Goal: Task Accomplishment & Management: Complete application form

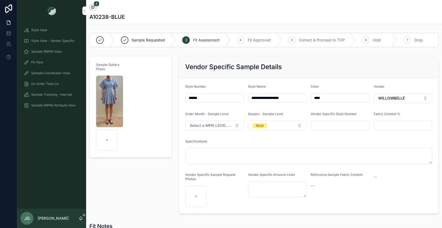
click at [48, 50] on span "Sample (MPN) View" at bounding box center [46, 52] width 30 height 4
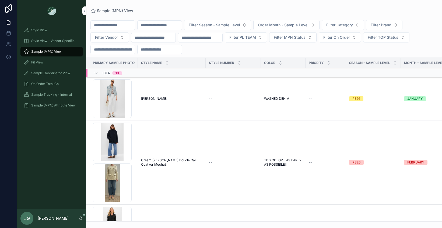
click at [105, 26] on input "scrollable content" at bounding box center [113, 26] width 44 height 8
click at [153, 26] on input "scrollable content" at bounding box center [160, 26] width 44 height 8
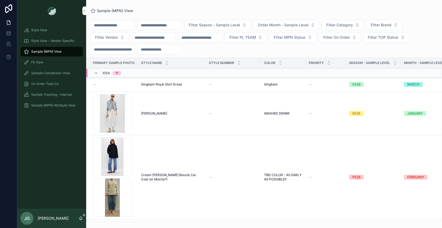
click at [109, 27] on input "scrollable content" at bounding box center [113, 26] width 44 height 8
paste input "**********"
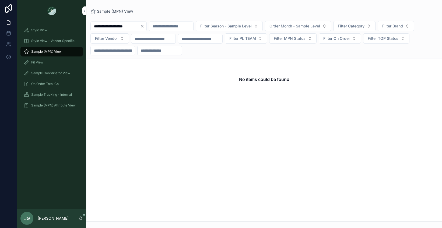
click at [133, 27] on input "**********" at bounding box center [115, 27] width 49 height 8
type input "**********"
click at [166, 27] on input "scrollable content" at bounding box center [171, 27] width 44 height 8
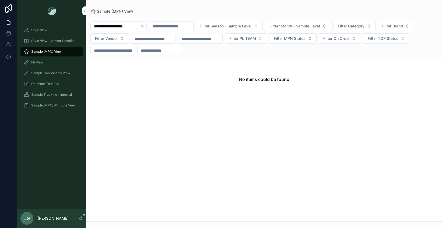
paste input "**********"
click at [166, 27] on input "**********" at bounding box center [173, 27] width 49 height 8
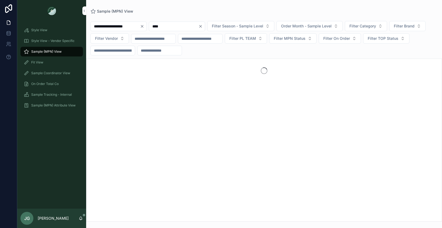
type input "****"
click at [143, 29] on div "**********" at bounding box center [119, 27] width 56 height 10
click at [143, 28] on icon "Clear" at bounding box center [142, 26] width 4 height 4
click at [158, 25] on input "****" at bounding box center [167, 27] width 49 height 8
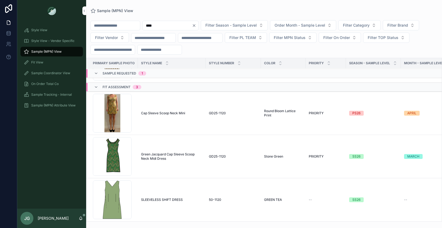
scroll to position [42, 0]
click at [115, 150] on div "Off-Shoulder-Midi_Jacquard .png" at bounding box center [112, 156] width 39 height 39
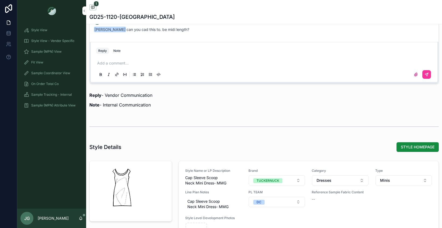
scroll to position [572, 0]
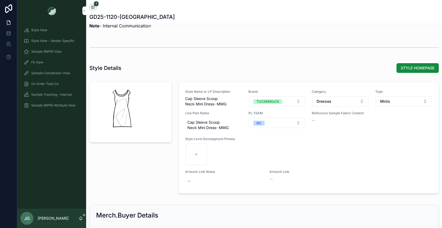
click at [399, 104] on button "Minis" at bounding box center [404, 101] width 56 height 10
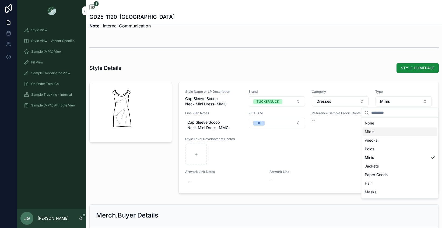
click at [390, 133] on div "Midis" at bounding box center [400, 132] width 75 height 9
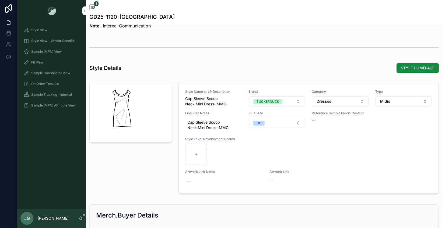
drag, startPoint x: 50, startPoint y: 32, endPoint x: 49, endPoint y: 37, distance: 4.9
click at [50, 32] on div "Style View" at bounding box center [52, 30] width 56 height 9
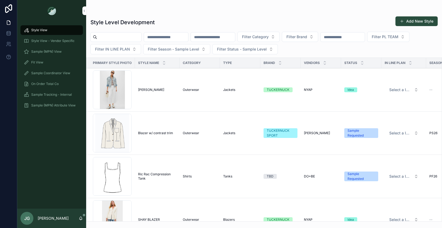
click at [49, 37] on div "Style View - Vendor Specific" at bounding box center [52, 41] width 56 height 9
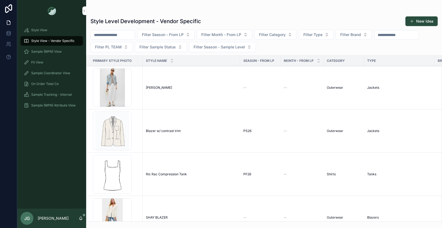
click at [50, 27] on div "Style View" at bounding box center [52, 30] width 56 height 9
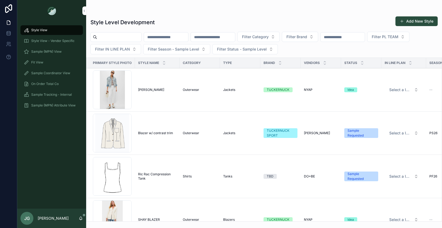
click at [126, 40] on input "scrollable content" at bounding box center [119, 37] width 44 height 8
click at [162, 40] on input "scrollable content" at bounding box center [166, 37] width 44 height 8
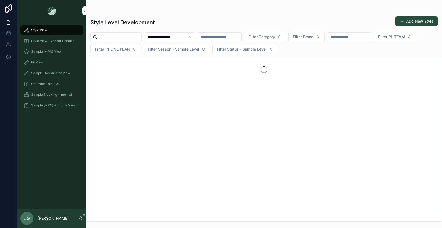
type input "**********"
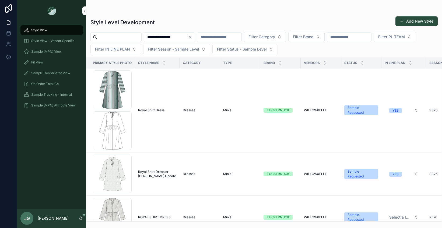
click at [114, 142] on div "Royal .png" at bounding box center [112, 131] width 39 height 39
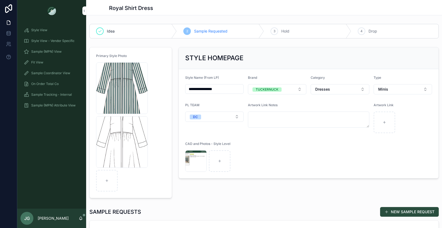
click at [127, 139] on div "Royal .png" at bounding box center [122, 142] width 52 height 52
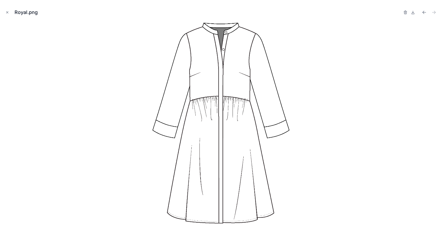
click at [7, 12] on icon "Close modal" at bounding box center [7, 13] width 2 height 2
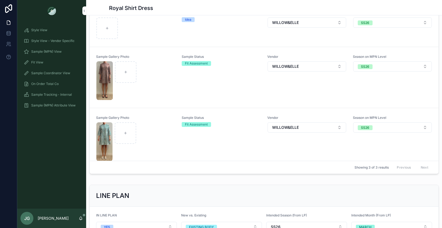
scroll to position [250, 0]
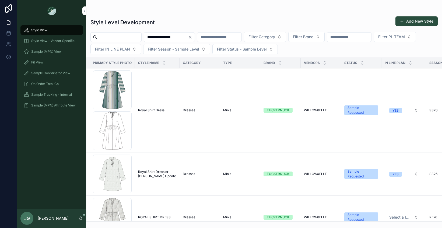
click at [193, 37] on icon "Clear" at bounding box center [190, 37] width 4 height 4
click at [176, 39] on input "scrollable content" at bounding box center [166, 37] width 44 height 8
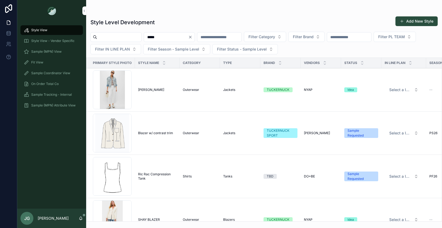
type input "*****"
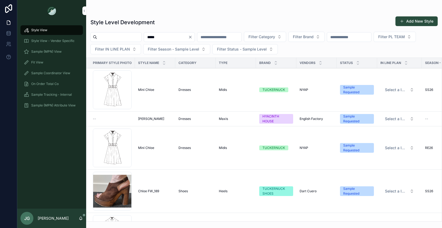
click at [400, 90] on span "Select a IN LINE PLAN" at bounding box center [396, 89] width 23 height 5
click at [337, 107] on td "Sample Requested" at bounding box center [357, 89] width 40 height 43
click at [123, 94] on div "[PERSON_NAME]-Mini .png" at bounding box center [112, 90] width 39 height 39
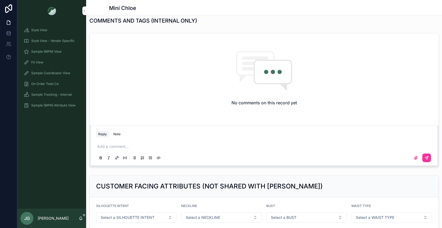
scroll to position [199, 0]
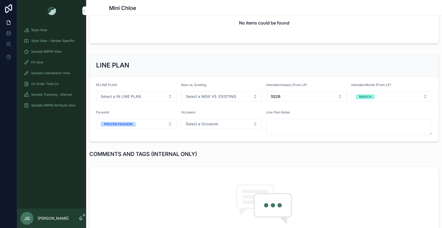
click at [276, 102] on button "SS26" at bounding box center [306, 97] width 81 height 10
click at [285, 160] on div "SS26" at bounding box center [304, 161] width 75 height 9
click at [278, 98] on button "Select Button" at bounding box center [306, 96] width 81 height 9
type input "**"
click at [286, 116] on div "SS26" at bounding box center [304, 117] width 75 height 9
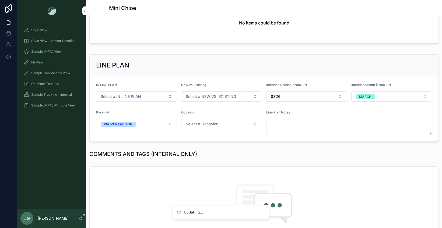
click at [229, 122] on button "Select a Occasion" at bounding box center [221, 124] width 81 height 10
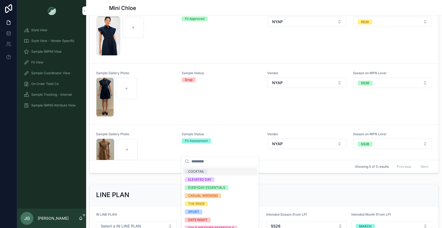
click at [213, 103] on div "Sample Status Drop" at bounding box center [221, 94] width 79 height 46
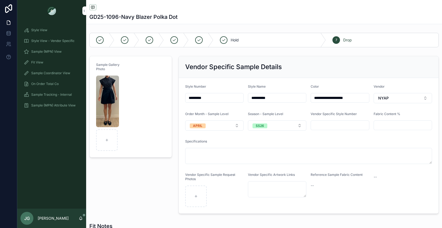
click at [104, 113] on img "scrollable content" at bounding box center [107, 102] width 23 height 52
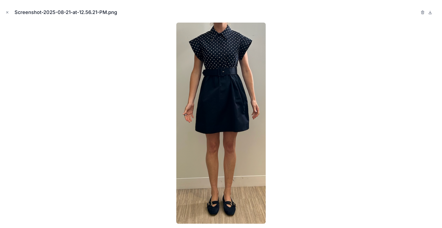
click at [7, 13] on icon "Close modal" at bounding box center [7, 13] width 4 height 4
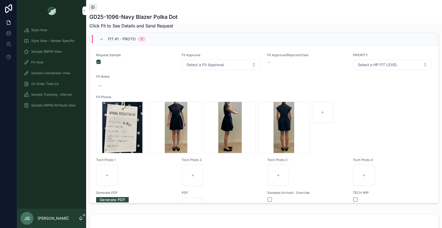
scroll to position [384, 0]
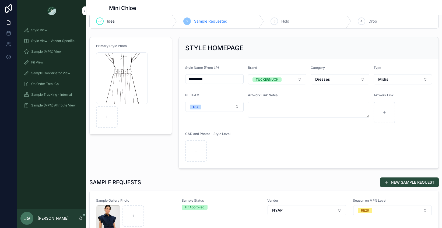
scroll to position [85, 0]
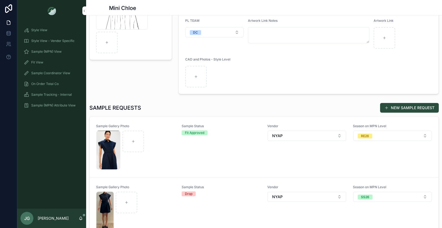
click at [410, 107] on button "NEW SAMPLE REQUEST" at bounding box center [409, 108] width 59 height 10
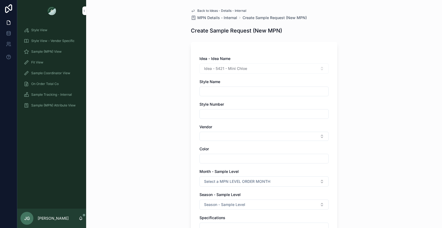
click at [222, 88] on div "scrollable content" at bounding box center [264, 92] width 129 height 10
click at [221, 92] on input "scrollable content" at bounding box center [264, 92] width 129 height 8
type input "**********"
click at [223, 114] on input "scrollable content" at bounding box center [264, 114] width 129 height 8
type input "****"
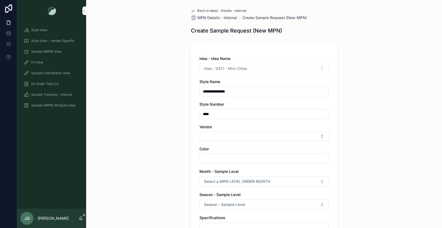
click at [229, 135] on button "Select Button" at bounding box center [264, 136] width 129 height 9
type input "***"
click at [251, 162] on div "NYAP" at bounding box center [262, 158] width 75 height 9
click at [243, 161] on input "scrollable content" at bounding box center [264, 160] width 129 height 8
type input "***"
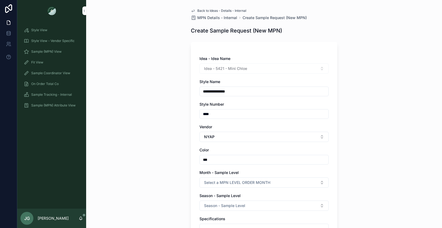
click at [188, 157] on div "**********" at bounding box center [264, 202] width 155 height 405
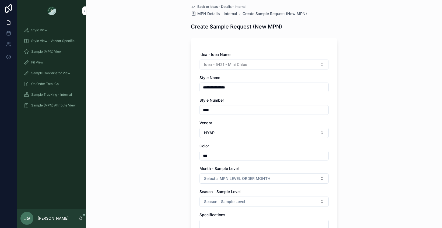
scroll to position [33, 0]
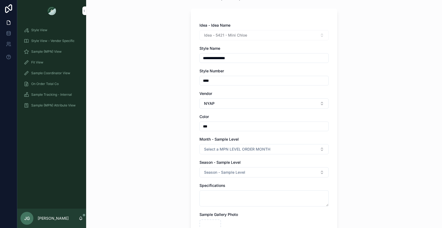
click at [217, 153] on button "Select a MPN LEVEL ORDER MONTH" at bounding box center [264, 149] width 129 height 10
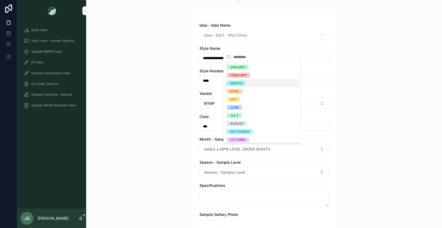
click at [249, 85] on div "MARCH" at bounding box center [262, 83] width 75 height 8
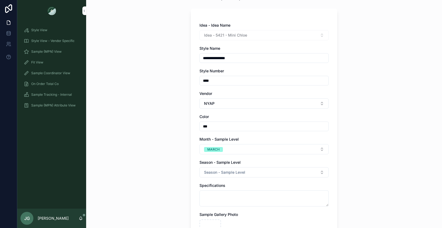
click at [243, 172] on span "Season - Sample Level" at bounding box center [224, 172] width 41 height 5
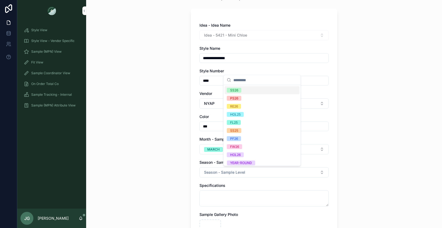
click at [251, 89] on div "SS26" at bounding box center [262, 90] width 75 height 8
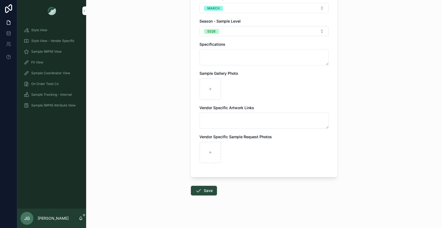
scroll to position [177, 0]
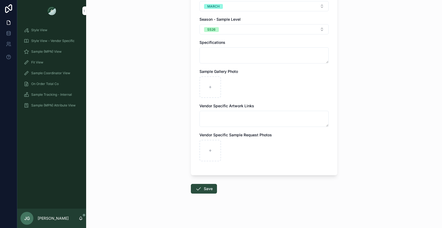
click at [206, 187] on button "Save" at bounding box center [204, 189] width 26 height 10
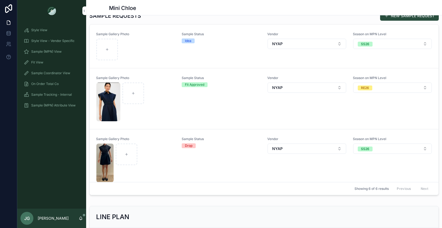
click at [123, 49] on div "scrollable content" at bounding box center [135, 50] width 79 height 22
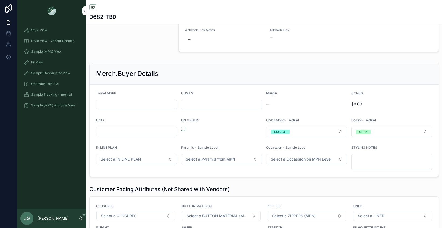
scroll to position [706, 0]
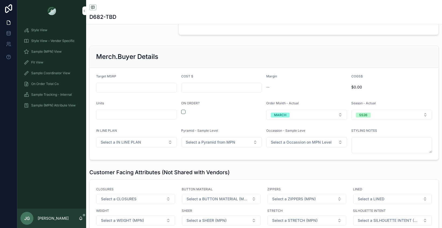
click at [185, 114] on div "scrollable content" at bounding box center [221, 112] width 81 height 4
click at [183, 114] on button "scrollable content" at bounding box center [183, 112] width 4 height 4
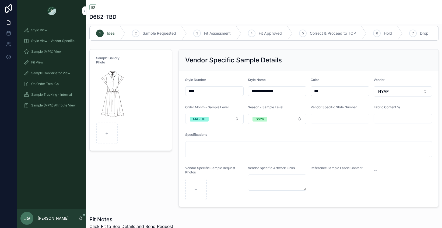
scroll to position [0, 0]
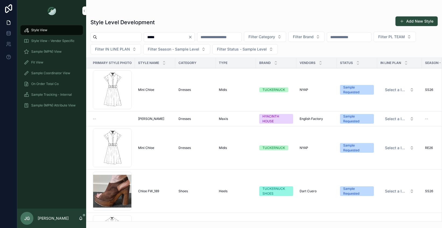
click at [161, 37] on input "*****" at bounding box center [166, 37] width 44 height 8
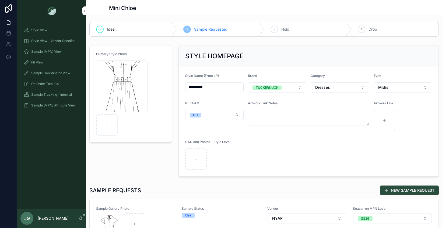
scroll to position [8, 0]
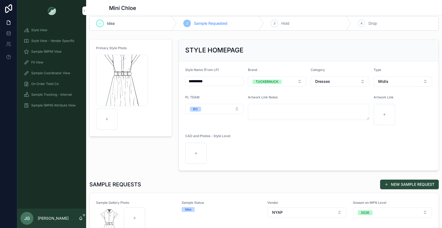
click at [381, 87] on form "**********" at bounding box center [309, 115] width 260 height 109
click at [380, 83] on span "Midis" at bounding box center [384, 81] width 10 height 5
click at [375, 121] on div "Minis" at bounding box center [399, 120] width 75 height 9
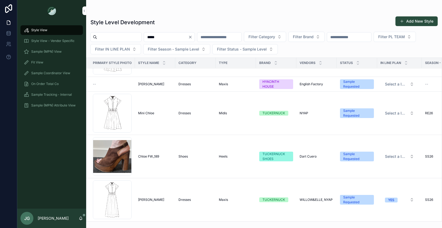
scroll to position [39, 0]
click at [117, 188] on div "chloe .png" at bounding box center [112, 200] width 39 height 39
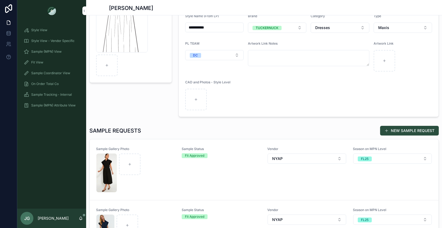
scroll to position [63, 0]
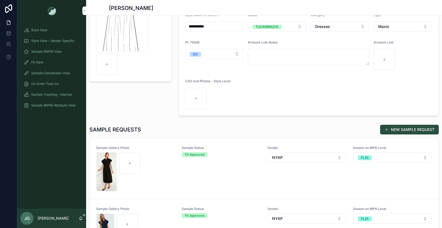
click at [385, 130] on span "scrollable content" at bounding box center [387, 130] width 4 height 4
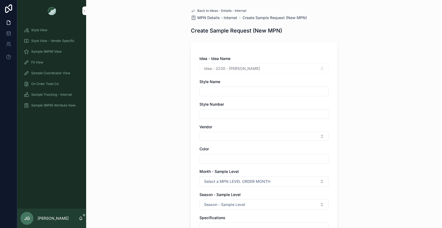
click at [258, 91] on input "scrollable content" at bounding box center [264, 92] width 129 height 8
type input "**********"
click at [204, 112] on input "scrollable content" at bounding box center [264, 114] width 129 height 8
type input "****"
click at [208, 131] on div "Vendor" at bounding box center [264, 132] width 129 height 17
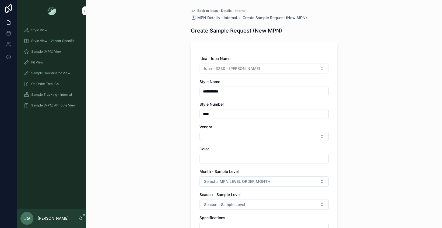
click at [209, 135] on button "Select Button" at bounding box center [264, 136] width 129 height 9
type input "**"
click at [238, 155] on div "NYAP" at bounding box center [262, 158] width 75 height 9
click at [231, 161] on input "scrollable content" at bounding box center [264, 160] width 129 height 8
type input "***"
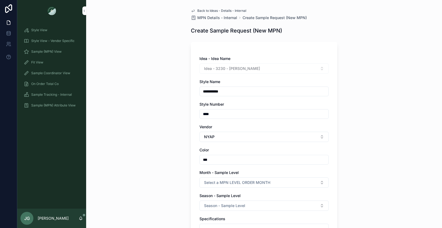
click at [181, 149] on div "**********" at bounding box center [264, 114] width 356 height 228
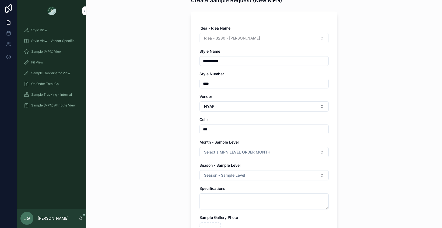
scroll to position [31, 0]
click at [219, 156] on button "Select a MPN LEVEL ORDER MONTH" at bounding box center [264, 152] width 129 height 10
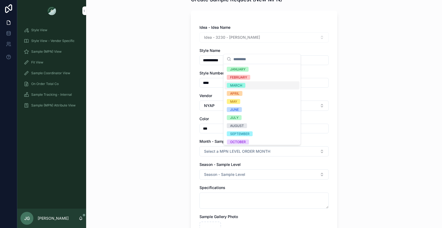
click at [235, 84] on div "MARCH" at bounding box center [236, 85] width 12 height 5
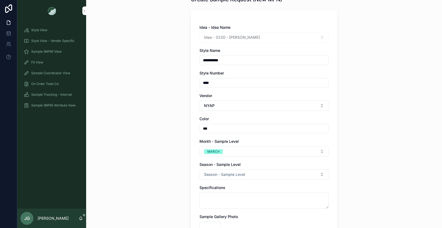
click at [227, 174] on span "Season - Sample Level" at bounding box center [224, 174] width 41 height 5
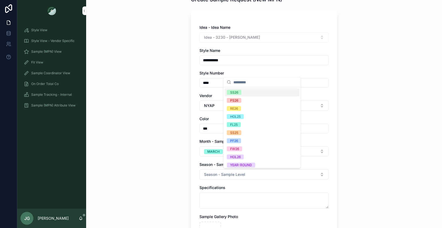
click at [235, 94] on div "SS26" at bounding box center [234, 92] width 8 height 5
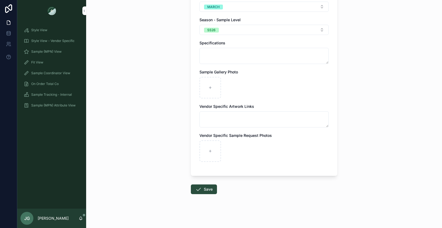
scroll to position [177, 0]
click at [206, 92] on div "scrollable content" at bounding box center [211, 88] width 22 height 22
click at [205, 84] on div "scrollable content" at bounding box center [211, 88] width 22 height 22
click at [209, 188] on button "Save" at bounding box center [204, 189] width 26 height 10
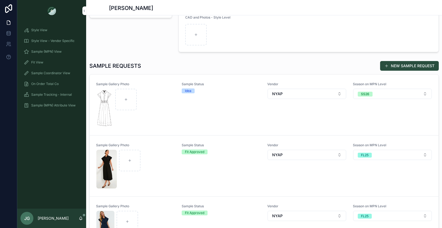
click at [96, 119] on img "scrollable content" at bounding box center [104, 108] width 17 height 39
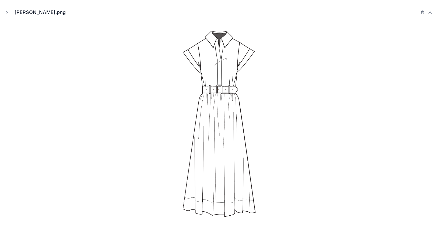
click at [120, 120] on div at bounding box center [221, 124] width 434 height 202
click at [182, 120] on img at bounding box center [221, 124] width 86 height 202
click at [4, 13] on div "chloe.png" at bounding box center [221, 114] width 442 height 228
click at [7, 13] on icon "Close modal" at bounding box center [7, 13] width 4 height 4
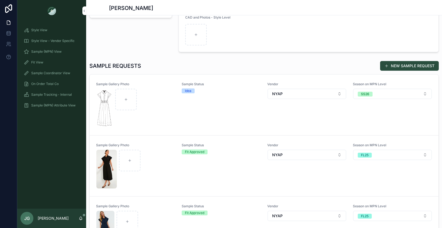
click at [233, 82] on link "Sample Gallery Photo Sample Status Idea Vendor NYAP Season on MPN Level SS26" at bounding box center [264, 105] width 349 height 61
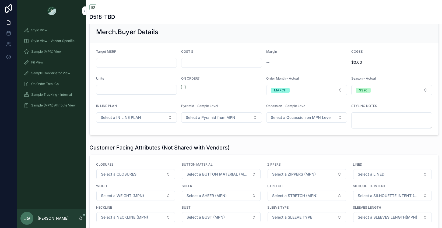
scroll to position [630, 0]
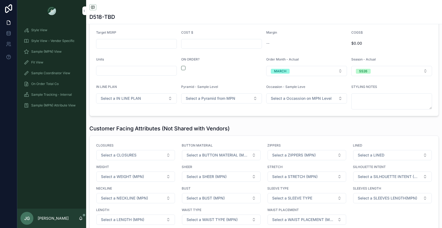
click at [182, 75] on div "ON ORDER?" at bounding box center [221, 66] width 81 height 19
click at [183, 70] on button "scrollable content" at bounding box center [183, 68] width 4 height 4
click at [142, 48] on input "scrollable content" at bounding box center [136, 44] width 80 height 8
type input "*******"
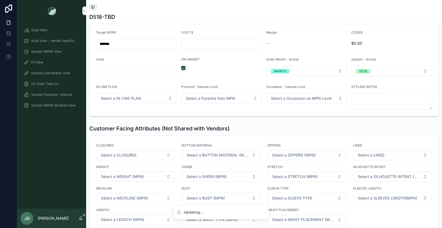
click at [194, 49] on div "scrollable content" at bounding box center [221, 44] width 81 height 10
click at [194, 48] on input "scrollable content" at bounding box center [222, 44] width 80 height 8
type input "******"
click at [147, 73] on input "scrollable content" at bounding box center [136, 71] width 80 height 8
type input "*******"
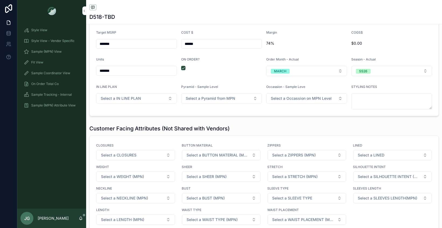
click at [170, 85] on form "Target MSRP ******* COST $ ****** Margin 74% COGS$ $0.00 Units ******* ON ORDER…" at bounding box center [264, 70] width 349 height 92
click at [55, 39] on span "Style View - Vendor Specific" at bounding box center [52, 41] width 43 height 4
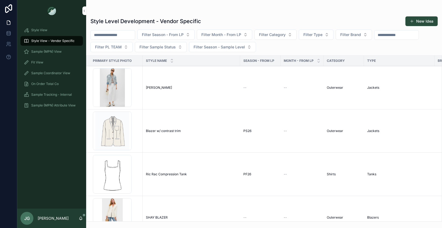
click at [60, 52] on span "Sample (MPN) View" at bounding box center [46, 52] width 30 height 4
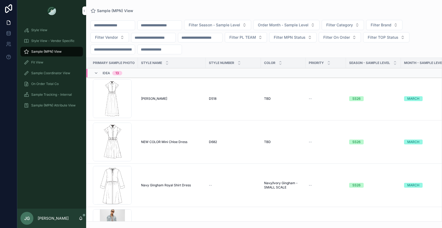
click at [130, 26] on input "scrollable content" at bounding box center [113, 26] width 44 height 8
click at [163, 26] on input "scrollable content" at bounding box center [160, 26] width 44 height 8
paste input "*******"
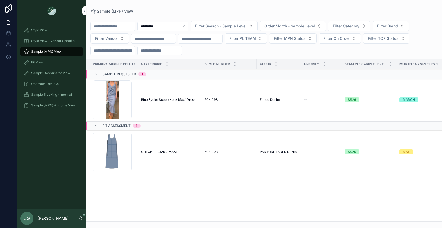
type input "*******"
click at [108, 111] on div "Screenshot-2025-10-06-at-5.13.30-PM .png" at bounding box center [112, 100] width 39 height 39
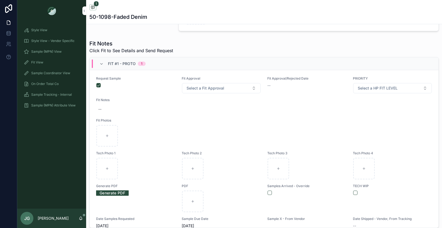
scroll to position [2, 0]
click at [211, 93] on button "Select a Fit Approval" at bounding box center [221, 87] width 79 height 10
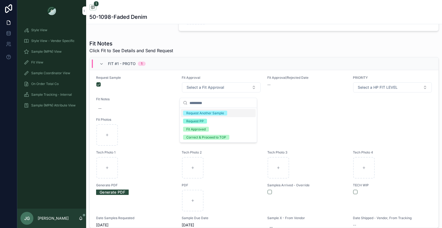
click at [164, 108] on div "--" at bounding box center [264, 109] width 336 height 10
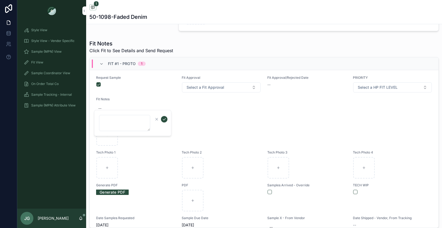
click at [72, 132] on div "Style View Style View - Vendor Specific Sample (MPN) View Fit View Sample Coord…" at bounding box center [51, 116] width 69 height 188
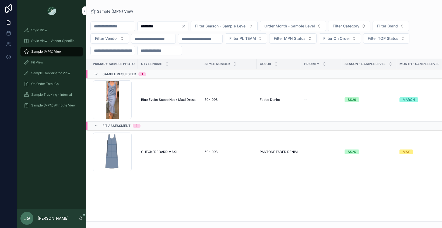
click at [89, 157] on td "Screenshot-2025-07-11-at-10.36.12-AM .png" at bounding box center [111, 152] width 51 height 43
click at [105, 153] on div "Screenshot-2025-07-11-at-10.36.12-AM .png" at bounding box center [112, 152] width 39 height 39
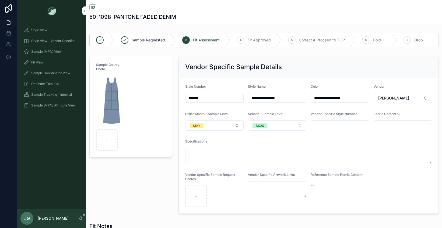
click at [48, 43] on div "Style View - Vendor Specific" at bounding box center [52, 41] width 56 height 9
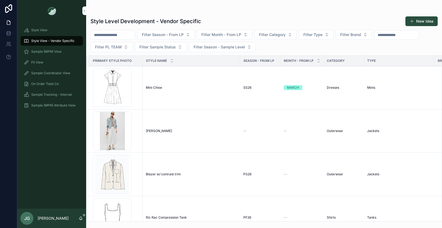
click at [48, 52] on span "Sample (MPN) View" at bounding box center [46, 52] width 30 height 4
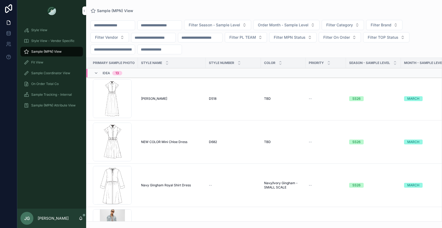
click at [148, 27] on input "scrollable content" at bounding box center [160, 26] width 44 height 8
paste input "******"
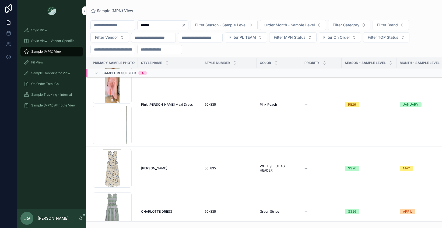
scroll to position [48, 0]
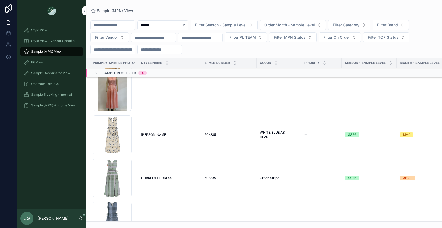
type input "******"
click at [168, 181] on td "CHARLOTTE DRESS CHARLOTTE DRESS" at bounding box center [170, 178] width 64 height 43
click at [166, 180] on span "CHARLOTTE DRESS" at bounding box center [156, 178] width 31 height 4
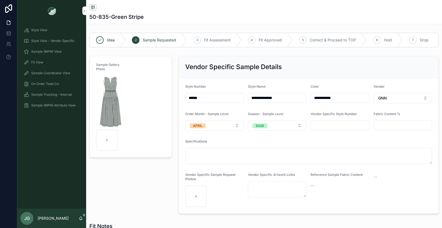
click at [228, 131] on button "APRIL" at bounding box center [214, 126] width 58 height 10
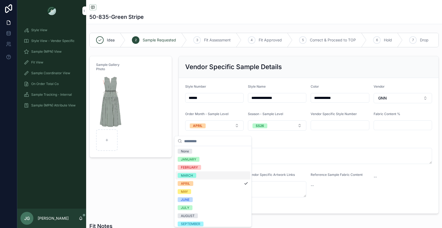
click at [216, 176] on div "MARCH" at bounding box center [213, 176] width 75 height 8
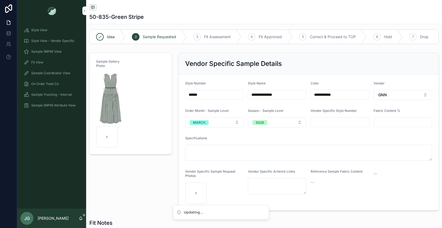
scroll to position [5, 0]
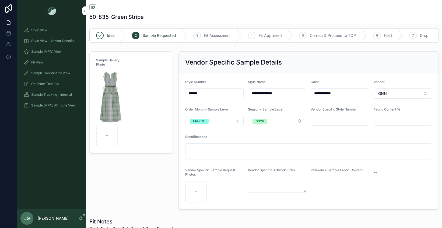
click at [256, 97] on input "**********" at bounding box center [277, 94] width 58 height 8
type input "**********"
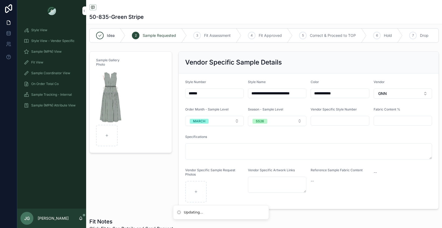
click at [214, 95] on input "******" at bounding box center [215, 94] width 58 height 8
click at [113, 94] on img "scrollable content" at bounding box center [110, 97] width 29 height 52
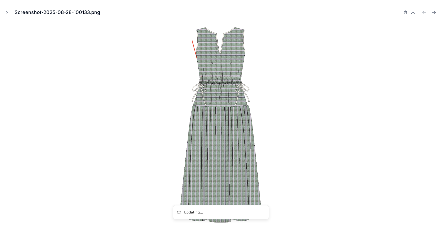
click at [404, 12] on icon "button" at bounding box center [405, 13] width 2 height 2
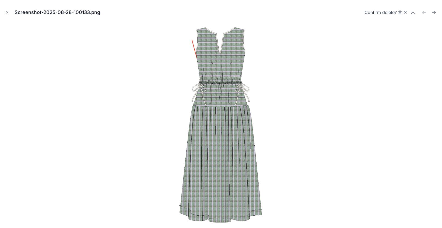
click at [401, 14] on icon "button" at bounding box center [400, 12] width 4 height 4
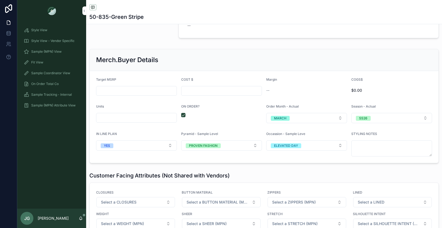
scroll to position [707, 0]
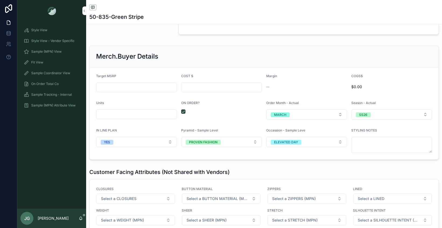
click at [190, 92] on div "scrollable content" at bounding box center [221, 88] width 81 height 10
click at [193, 91] on input "scrollable content" at bounding box center [222, 88] width 80 height 8
type input "******"
click at [136, 89] on input "scrollable content" at bounding box center [136, 88] width 80 height 8
type input "*******"
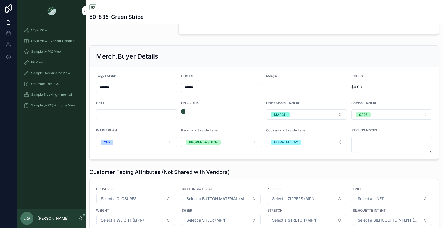
drag, startPoint x: 130, startPoint y: 117, endPoint x: 128, endPoint y: 120, distance: 4.1
click at [130, 117] on input "scrollable content" at bounding box center [136, 115] width 80 height 8
click at [128, 118] on input "scrollable content" at bounding box center [136, 115] width 80 height 8
click at [125, 118] on input "*****" at bounding box center [136, 115] width 80 height 8
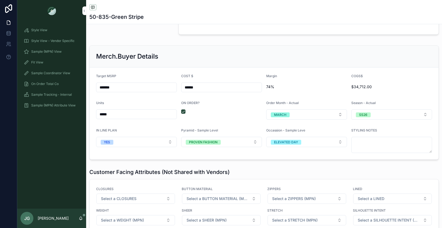
click at [125, 118] on input "*****" at bounding box center [136, 115] width 80 height 8
click at [100, 118] on input "*****" at bounding box center [136, 115] width 80 height 8
click at [103, 118] on input "*****" at bounding box center [136, 115] width 80 height 8
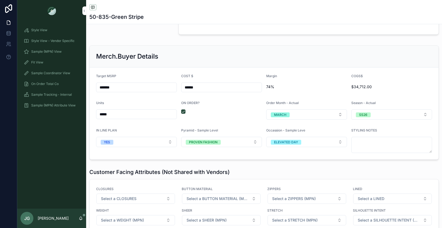
click at [103, 118] on input "*****" at bounding box center [136, 115] width 80 height 8
type input "*****"
click at [130, 108] on div "Units" at bounding box center [136, 104] width 81 height 6
click at [118, 91] on input "*******" at bounding box center [136, 88] width 80 height 8
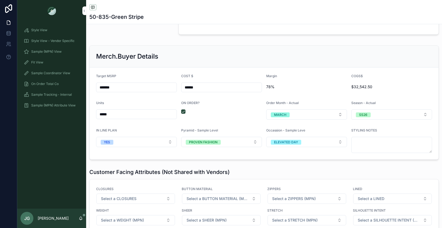
type input "*******"
click at [40, 45] on div "Style View - Vendor Specific" at bounding box center [52, 41] width 56 height 9
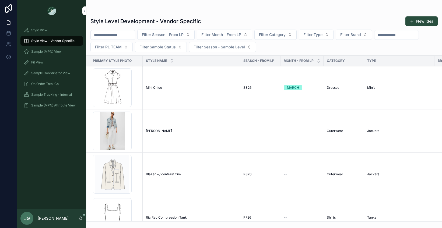
click at [42, 51] on span "Sample (MPN) View" at bounding box center [46, 52] width 30 height 4
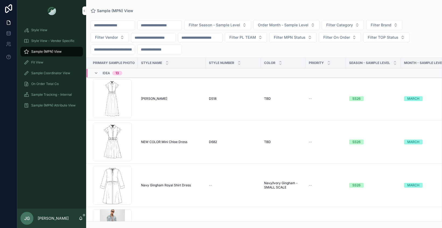
drag, startPoint x: 160, startPoint y: 21, endPoint x: 161, endPoint y: 25, distance: 3.3
click at [160, 22] on input "scrollable content" at bounding box center [160, 26] width 44 height 8
paste input "*******"
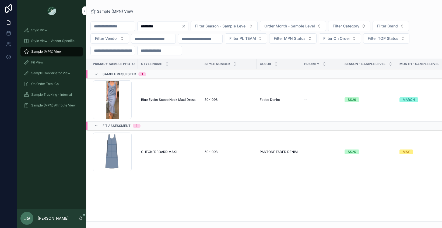
type input "*******"
click at [120, 152] on div "Screenshot-2025-07-11-at-10.36.12-AM .png" at bounding box center [112, 152] width 39 height 39
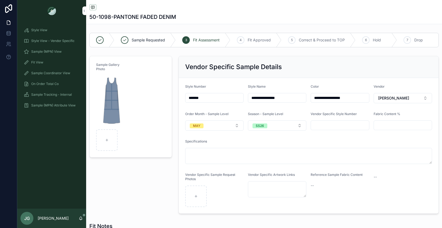
drag, startPoint x: 110, startPoint y: 129, endPoint x: 110, endPoint y: 133, distance: 3.2
click at [110, 130] on div "scrollable content" at bounding box center [112, 113] width 32 height 75
click at [110, 134] on div "scrollable content" at bounding box center [107, 141] width 22 height 22
click at [111, 102] on img "scrollable content" at bounding box center [112, 102] width 32 height 52
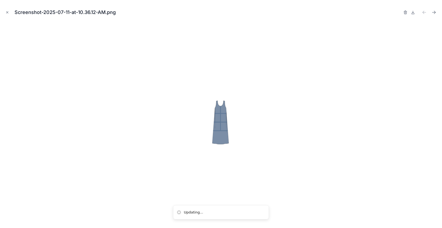
click at [404, 12] on icon "button" at bounding box center [405, 13] width 2 height 2
click at [400, 12] on icon "button" at bounding box center [400, 12] width 4 height 4
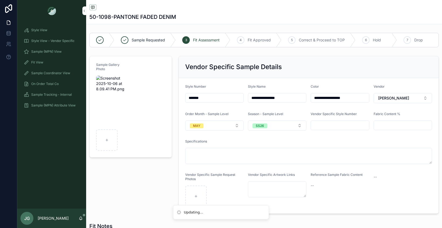
click at [264, 99] on input "**********" at bounding box center [277, 98] width 58 height 8
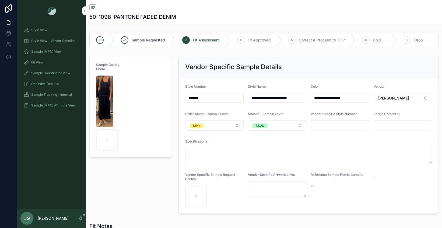
scroll to position [0, 4]
type input "**********"
click at [312, 99] on input "**********" at bounding box center [340, 98] width 58 height 8
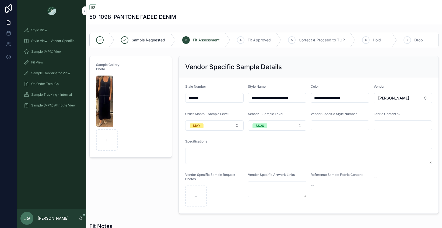
click at [312, 99] on input "**********" at bounding box center [340, 98] width 58 height 8
type input "****"
click at [354, 84] on form "**********" at bounding box center [309, 146] width 260 height 136
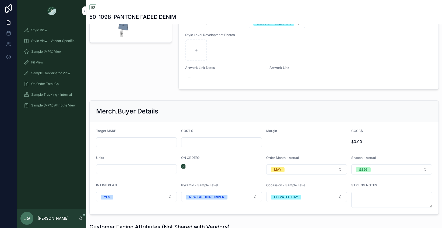
scroll to position [650, 0]
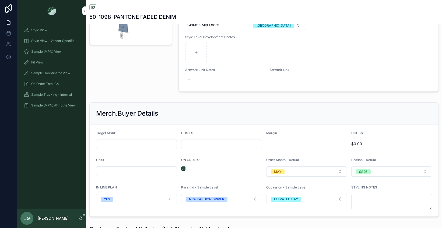
click at [300, 172] on button "MAY" at bounding box center [306, 172] width 81 height 10
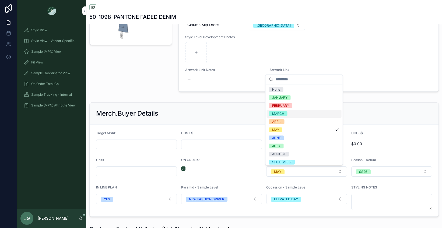
click at [283, 115] on div "MARCH" at bounding box center [278, 114] width 12 height 5
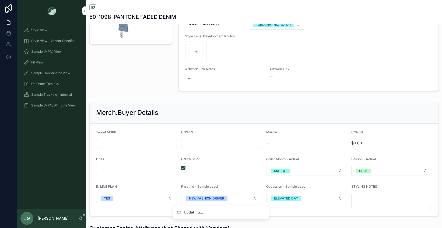
scroll to position [651, 0]
click at [50, 51] on span "Sample (MPN) View" at bounding box center [46, 52] width 30 height 4
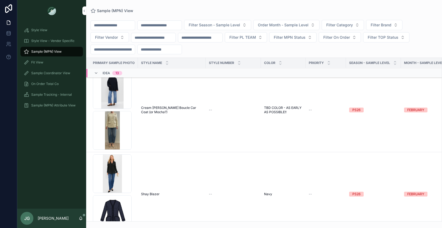
scroll to position [354, 0]
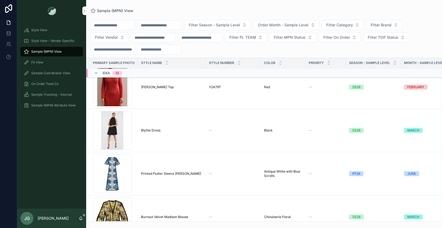
click at [335, 27] on button "Filter Category" at bounding box center [343, 25] width 42 height 10
type input "***"
click at [337, 43] on div "Filter Season - Sample Level Order Month - Sample Level Filter Category Filter …" at bounding box center [264, 37] width 356 height 34
click at [347, 25] on span "Filter Category" at bounding box center [340, 24] width 27 height 5
click at [345, 44] on div "Dresses" at bounding box center [353, 47] width 75 height 9
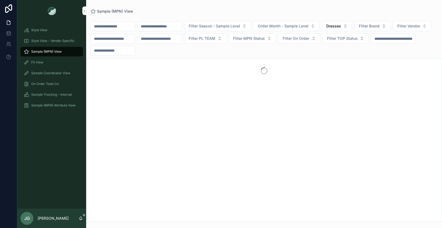
click at [372, 29] on button "Filter Brand" at bounding box center [373, 26] width 36 height 10
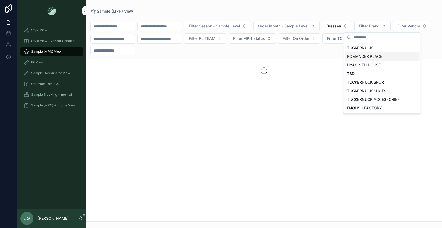
click at [373, 50] on div "TUCKERNUCK" at bounding box center [382, 48] width 75 height 9
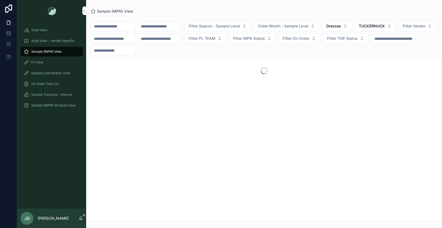
click at [309, 27] on span "Order Month - Sample Level" at bounding box center [283, 25] width 51 height 5
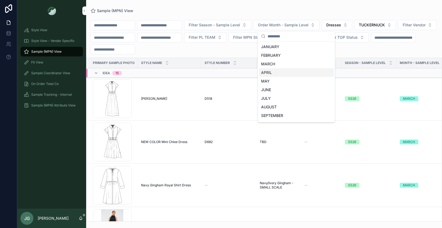
click at [294, 70] on div "APRIL" at bounding box center [296, 72] width 75 height 9
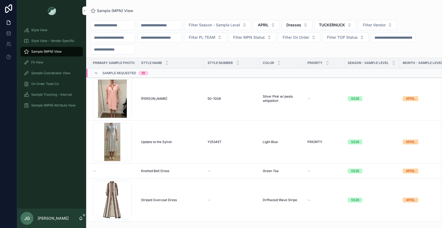
click at [280, 25] on button "APRIL" at bounding box center [267, 25] width 26 height 10
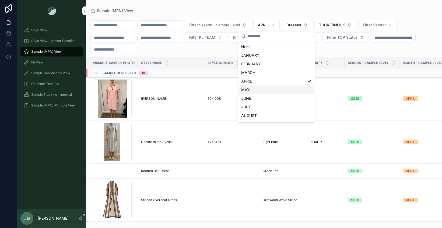
click at [265, 90] on div "MAY" at bounding box center [276, 90] width 75 height 9
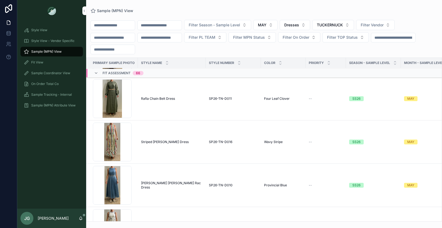
scroll to position [1297, 0]
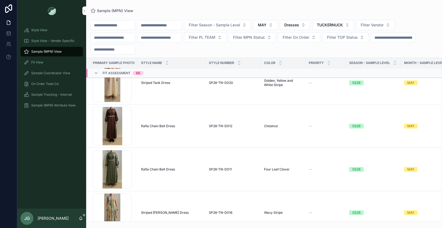
click at [117, 163] on div "Screenshot-2025-09-23-at-9.21.53-AM .png" at bounding box center [112, 169] width 39 height 39
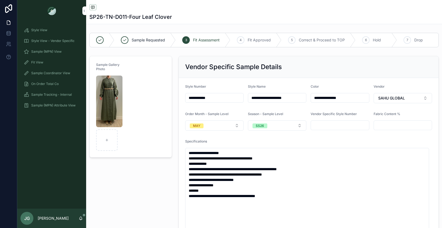
click at [57, 33] on div "Style View" at bounding box center [52, 30] width 56 height 9
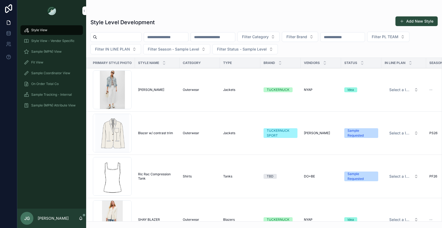
click at [99, 36] on input "scrollable content" at bounding box center [119, 37] width 44 height 8
click at [163, 36] on input "scrollable content" at bounding box center [166, 37] width 44 height 8
paste input "******"
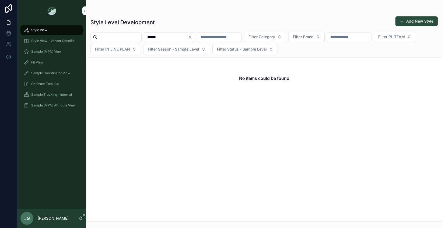
type input "******"
click at [157, 39] on input "******" at bounding box center [166, 37] width 44 height 8
click at [53, 56] on div "Sample (MPN) View" at bounding box center [52, 51] width 56 height 9
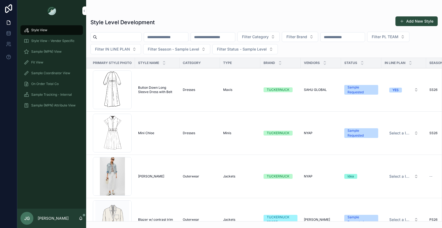
click at [160, 39] on input "scrollable content" at bounding box center [166, 37] width 44 height 8
click at [131, 96] on div "Rope-Belt-Raglan-Maxi-BW .png" at bounding box center [112, 90] width 39 height 39
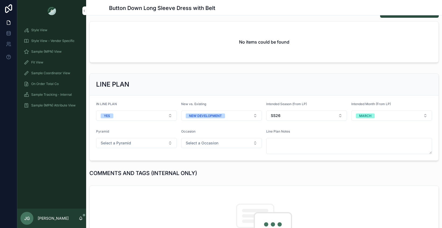
scroll to position [152, 0]
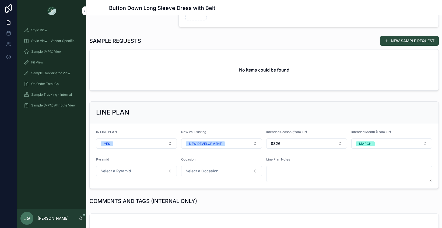
click at [160, 174] on button "Select a Pyramid" at bounding box center [136, 171] width 81 height 10
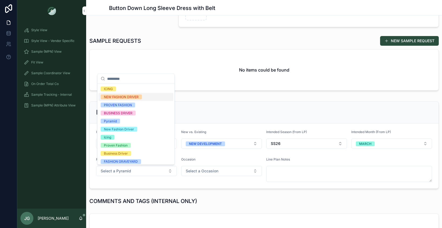
drag, startPoint x: 148, startPoint y: 95, endPoint x: 151, endPoint y: 103, distance: 8.9
click at [148, 95] on div "NEW FASHION DRIVER" at bounding box center [136, 97] width 75 height 8
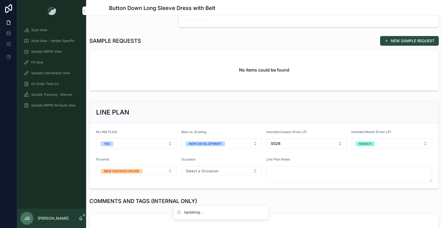
click at [191, 171] on span "Select a Occasion" at bounding box center [202, 171] width 33 height 5
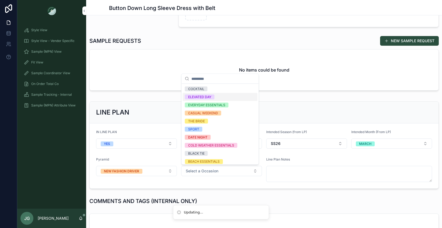
click at [201, 99] on div "ELEVATED DAY" at bounding box center [199, 97] width 23 height 5
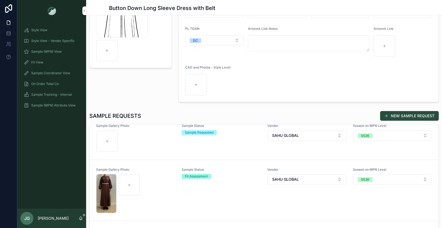
scroll to position [6, 0]
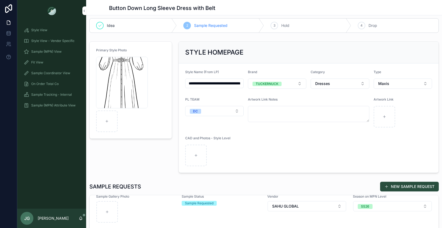
click at [114, 80] on div "Rope-Belt-Raglan-Maxi-BW .png" at bounding box center [122, 83] width 52 height 52
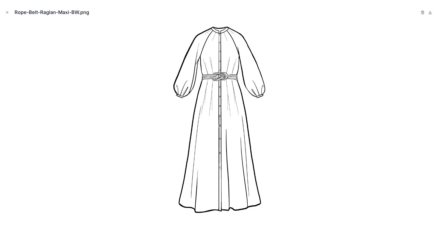
click at [8, 13] on icon "Close modal" at bounding box center [7, 13] width 2 height 2
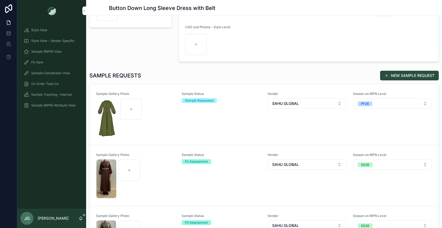
click at [112, 126] on img "scrollable content" at bounding box center [107, 118] width 22 height 39
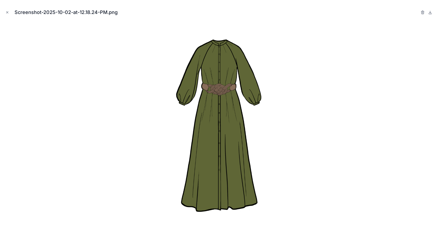
click at [112, 126] on div at bounding box center [221, 124] width 434 height 202
click at [150, 89] on div at bounding box center [221, 124] width 434 height 202
drag, startPoint x: 4, startPoint y: 10, endPoint x: 6, endPoint y: 12, distance: 2.9
click at [4, 11] on div "Screenshot-2025-10-02-at-12.18.24-PM.png" at bounding box center [221, 114] width 442 height 228
click at [6, 12] on icon "Close modal" at bounding box center [7, 13] width 4 height 4
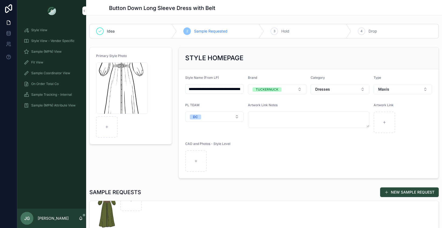
click at [62, 53] on div "Sample (MPN) View" at bounding box center [52, 51] width 56 height 9
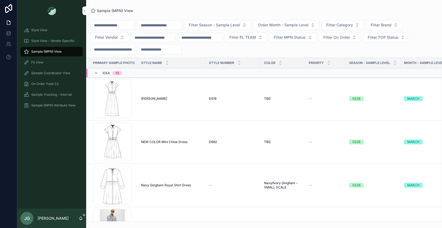
click at [51, 61] on div "Fit View" at bounding box center [52, 62] width 56 height 9
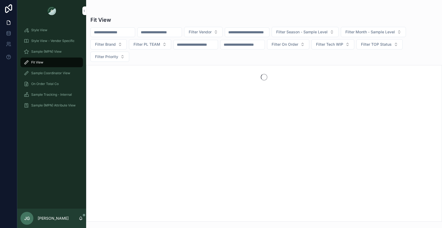
click at [64, 43] on div "Style View - Vendor Specific" at bounding box center [52, 41] width 56 height 9
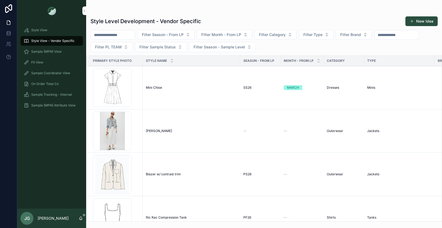
click at [127, 36] on input "scrollable content" at bounding box center [113, 35] width 44 height 8
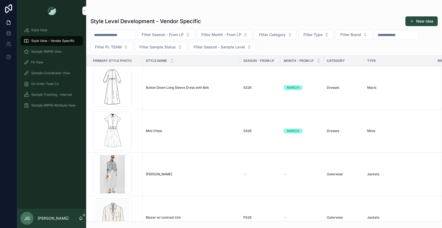
click at [57, 179] on div "Style View Style View - Vendor Specific Sample (MPN) View Fit View Sample Coord…" at bounding box center [51, 116] width 69 height 188
click at [157, 88] on span "Button Down Long Sleeve Dress with Belt" at bounding box center [177, 88] width 63 height 4
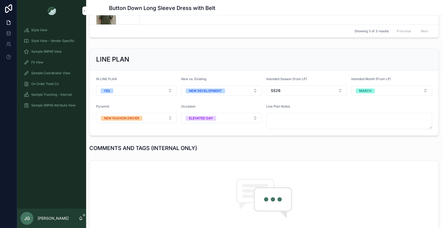
scroll to position [334, 0]
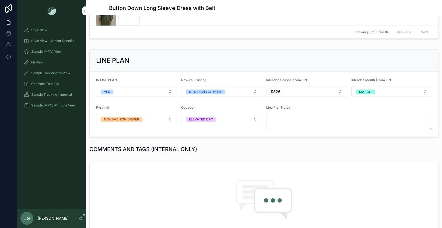
click at [381, 86] on div "Intended Month (From LP) MARCH" at bounding box center [392, 87] width 81 height 19
click at [379, 91] on button "MARCH" at bounding box center [392, 92] width 81 height 10
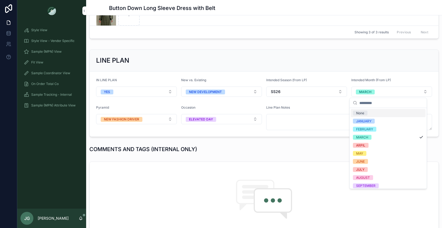
click at [374, 111] on div "None" at bounding box center [388, 113] width 75 height 8
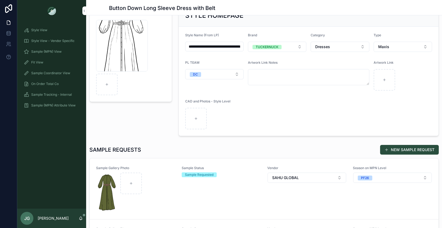
scroll to position [44, 0]
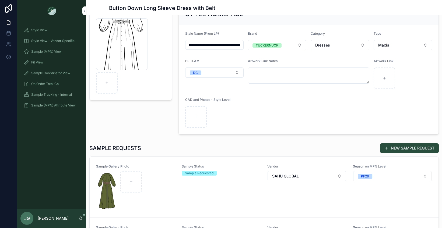
click at [391, 151] on button "NEW SAMPLE REQUEST" at bounding box center [409, 149] width 59 height 10
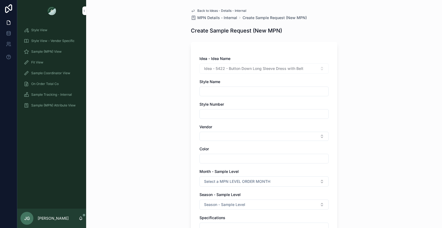
click at [270, 91] on input "scrollable content" at bounding box center [264, 92] width 129 height 8
click at [261, 66] on div "Idea - 5422 - Button Down Long Sleeve Dress with Belt" at bounding box center [264, 69] width 129 height 10
click at [248, 95] on input "scrollable content" at bounding box center [264, 92] width 129 height 8
type input "**********"
click at [230, 143] on div "**********" at bounding box center [264, 199] width 129 height 287
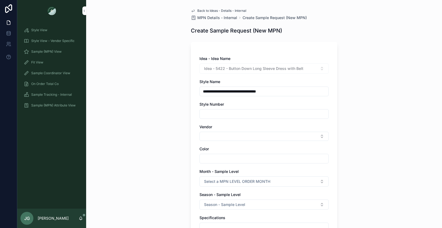
click at [230, 140] on button "Select Button" at bounding box center [264, 136] width 129 height 9
type input "**"
click at [178, 124] on div "**********" at bounding box center [264, 114] width 356 height 228
click at [191, 11] on icon "scrollable content" at bounding box center [193, 11] width 4 height 4
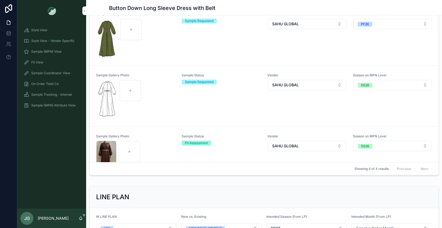
scroll to position [194, 0]
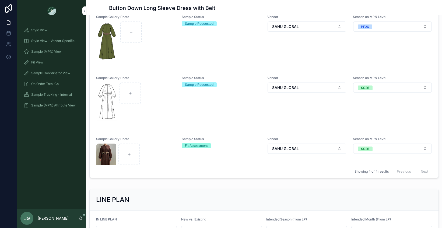
click at [196, 89] on div "Sample Status Sample Requested" at bounding box center [221, 99] width 79 height 46
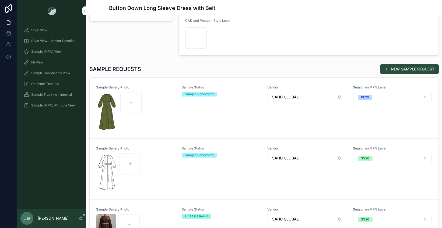
click at [382, 146] on link "Sample Gallery Photo Sample Status Sample Requested Vendor SAHU GLOBAL Season o…" at bounding box center [264, 169] width 349 height 61
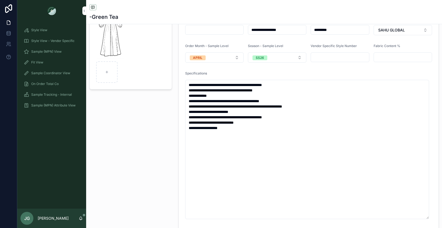
scroll to position [46, 0]
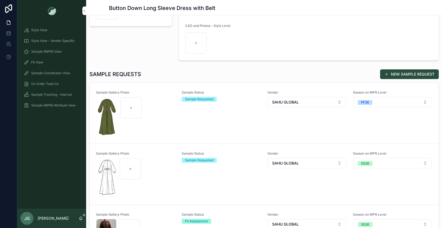
scroll to position [119, 0]
click at [112, 115] on img "scrollable content" at bounding box center [107, 116] width 22 height 39
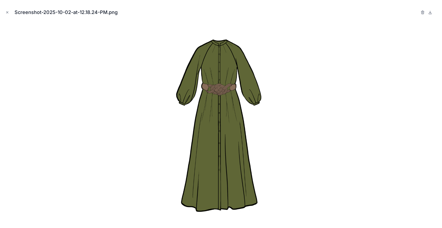
click at [124, 112] on div at bounding box center [221, 124] width 434 height 202
click at [151, 111] on div at bounding box center [221, 124] width 434 height 202
drag, startPoint x: 7, startPoint y: 12, endPoint x: 26, endPoint y: 38, distance: 32.4
click at [7, 12] on icon "Close modal" at bounding box center [7, 13] width 4 height 4
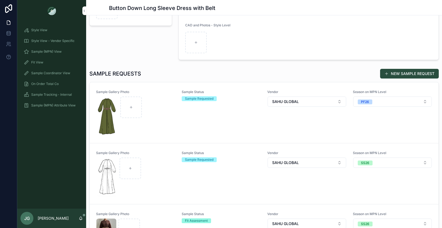
click at [159, 108] on div "scrollable content" at bounding box center [135, 116] width 79 height 39
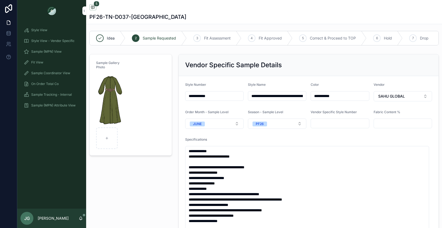
scroll to position [2, 0]
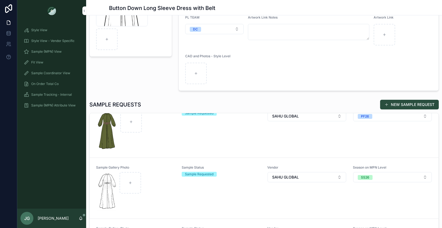
scroll to position [29, 0]
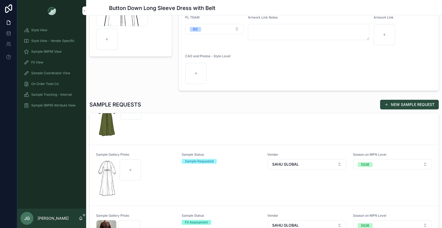
click at [177, 175] on div "Sample Gallery Photo Sample Status Sample Requested Vendor SAHU GLOBAL Season o…" at bounding box center [264, 176] width 336 height 46
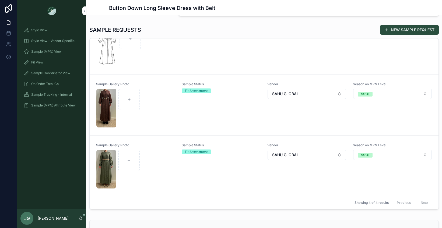
scroll to position [87, 0]
click at [185, 153] on div "Fit Assessment" at bounding box center [196, 151] width 23 height 5
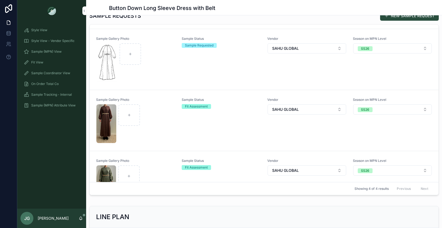
scroll to position [45, 0]
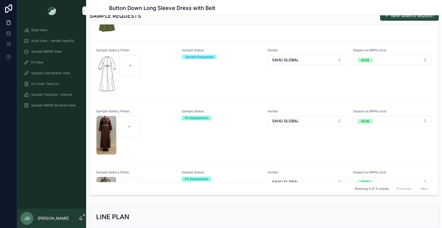
click at [180, 106] on link "Sample Gallery Photo Sample Status Fit Assessment Vendor SAHU GLOBAL Season on …" at bounding box center [264, 132] width 349 height 61
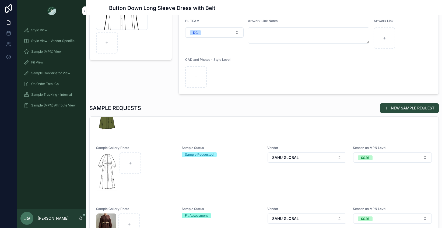
scroll to position [41, 0]
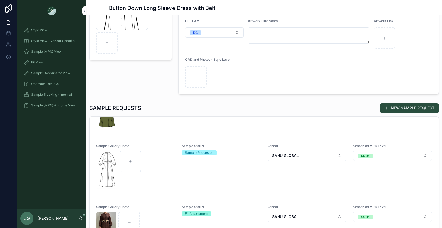
click at [224, 162] on div "Sample Status Sample Requested" at bounding box center [221, 167] width 79 height 46
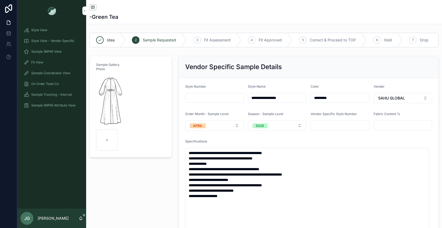
click at [51, 32] on div "Style View" at bounding box center [52, 30] width 56 height 9
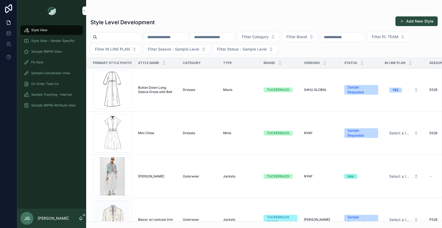
click at [49, 30] on div "Style View" at bounding box center [52, 30] width 56 height 9
click at [120, 94] on div "Rope-Belt-Raglan-Maxi-BW .png" at bounding box center [112, 90] width 39 height 39
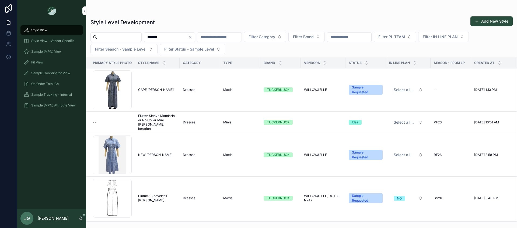
click at [163, 35] on input "*******" at bounding box center [166, 37] width 44 height 8
type input "*****"
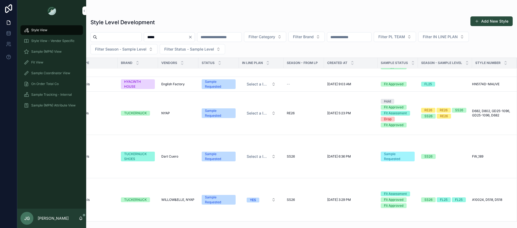
scroll to position [39, 0]
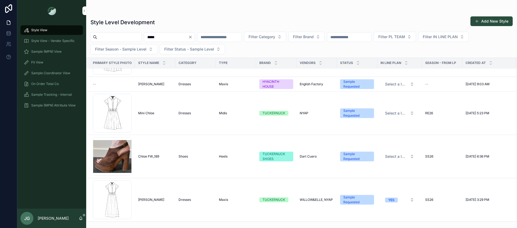
click at [193, 39] on icon "Clear" at bounding box center [190, 37] width 4 height 4
click at [175, 37] on input "scrollable content" at bounding box center [166, 37] width 44 height 8
type input "*****"
click at [112, 109] on div "Chloe-Mini .png" at bounding box center [112, 113] width 39 height 39
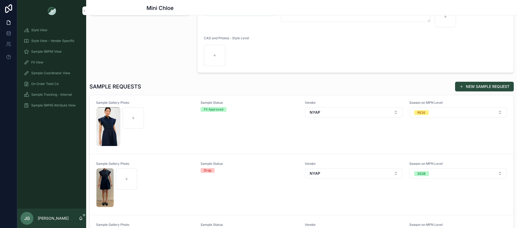
scroll to position [3, 0]
click at [112, 186] on img "scrollable content" at bounding box center [104, 187] width 17 height 39
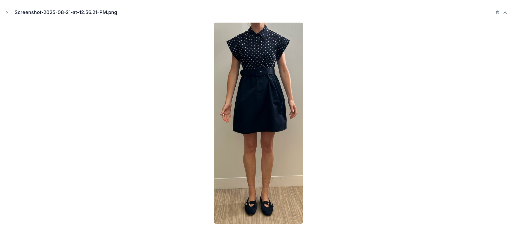
click at [123, 176] on div at bounding box center [258, 124] width 509 height 202
click at [125, 170] on div at bounding box center [258, 124] width 509 height 202
click at [4, 14] on button "Close modal" at bounding box center [7, 12] width 6 height 6
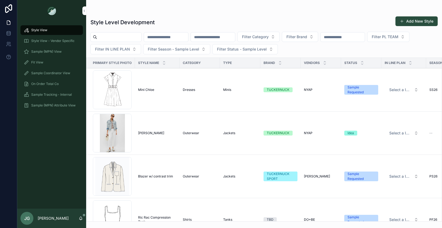
click at [118, 38] on input "scrollable content" at bounding box center [119, 37] width 44 height 8
click at [159, 39] on input "scrollable content" at bounding box center [166, 37] width 44 height 8
type input "**********"
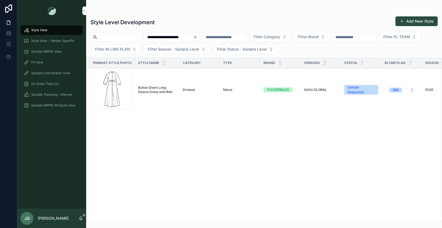
click at [147, 86] on span "Button Down Long Sleeve Dress with Belt" at bounding box center [157, 90] width 38 height 9
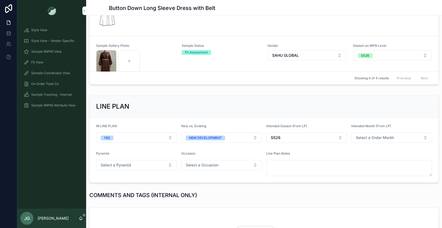
scroll to position [96, 0]
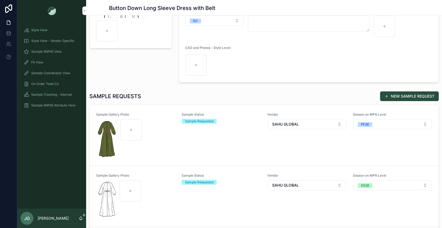
click at [388, 97] on button "NEW SAMPLE REQUEST" at bounding box center [409, 97] width 59 height 10
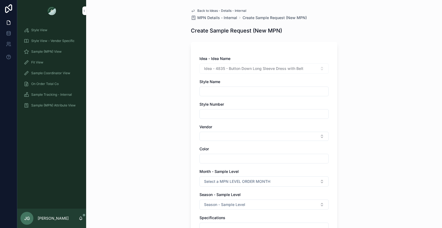
click at [249, 87] on div "scrollable content" at bounding box center [264, 92] width 129 height 10
click at [248, 92] on input "scrollable content" at bounding box center [264, 92] width 129 height 8
type input "**********"
click at [241, 138] on button "Select Button" at bounding box center [264, 136] width 129 height 9
type input "****"
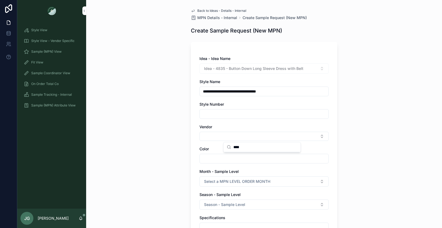
click at [240, 156] on input "scrollable content" at bounding box center [264, 159] width 129 height 8
click at [235, 142] on div "**********" at bounding box center [264, 199] width 129 height 287
click at [233, 138] on button "Select Button" at bounding box center [264, 136] width 129 height 9
click at [235, 155] on span "SAHU GLOBAL" at bounding box center [240, 157] width 27 height 5
click at [236, 159] on input "scrollable content" at bounding box center [264, 160] width 129 height 8
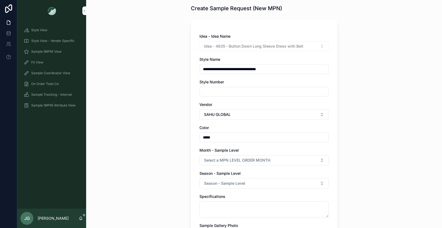
scroll to position [33, 0]
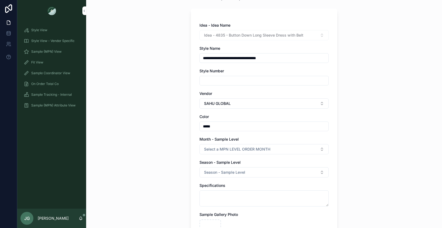
type input "*****"
click at [239, 153] on button "Select a MPN LEVEL ORDER MONTH" at bounding box center [264, 149] width 129 height 10
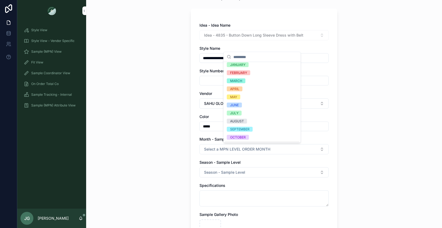
scroll to position [0, 0]
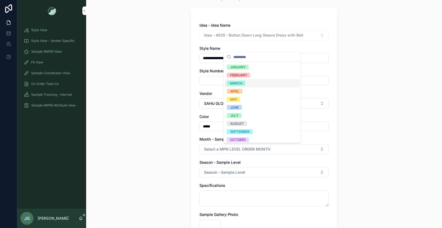
click at [244, 82] on span "MARCH" at bounding box center [236, 83] width 19 height 5
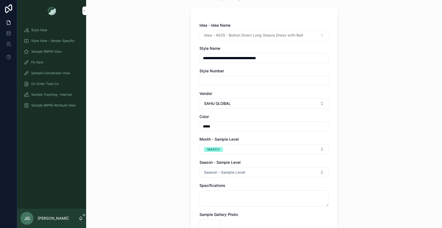
click at [243, 172] on span "Season - Sample Level" at bounding box center [224, 172] width 41 height 5
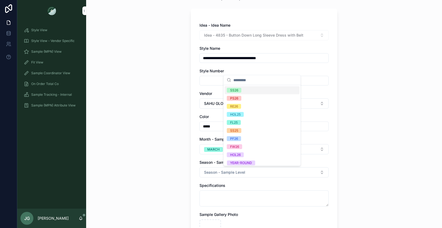
click at [238, 91] on div "SS26" at bounding box center [234, 90] width 8 height 5
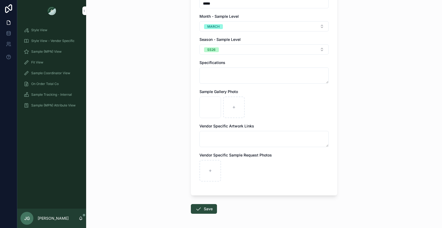
scroll to position [161, 0]
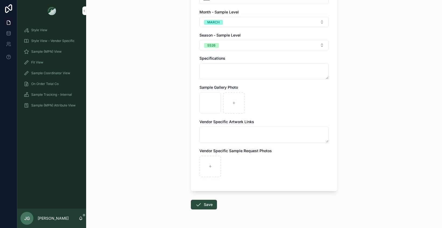
click at [207, 208] on button "Save" at bounding box center [204, 205] width 26 height 10
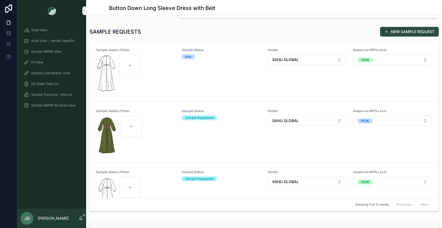
click at [109, 77] on img "scrollable content" at bounding box center [106, 74] width 20 height 39
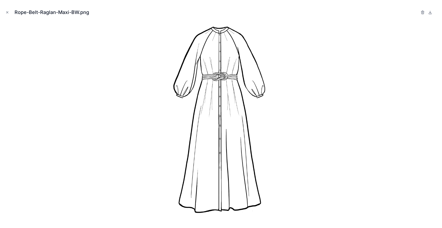
click at [5, 13] on button "Close modal" at bounding box center [7, 12] width 6 height 6
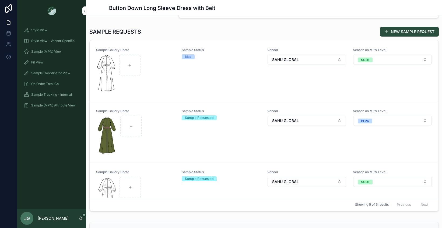
click at [109, 85] on img "scrollable content" at bounding box center [106, 74] width 20 height 39
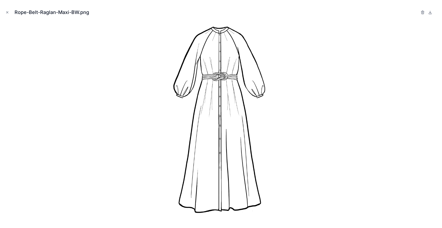
click at [109, 86] on div at bounding box center [221, 124] width 434 height 202
click at [124, 86] on div at bounding box center [221, 124] width 434 height 202
click at [8, 15] on button "Close modal" at bounding box center [7, 12] width 6 height 6
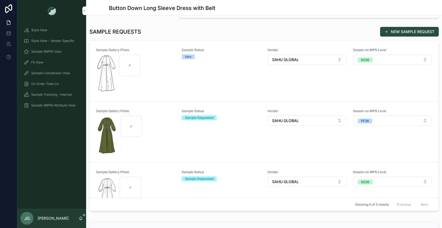
click at [152, 80] on div "scrollable content" at bounding box center [135, 74] width 79 height 39
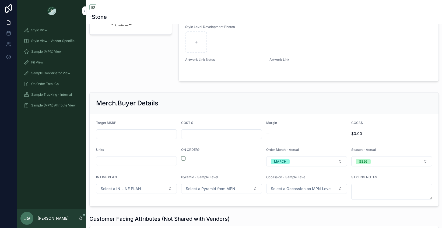
scroll to position [661, 0]
click at [186, 160] on div "scrollable content" at bounding box center [221, 158] width 81 height 4
click at [182, 160] on button "scrollable content" at bounding box center [183, 158] width 4 height 4
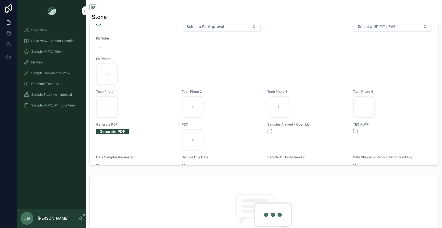
scroll to position [237, 0]
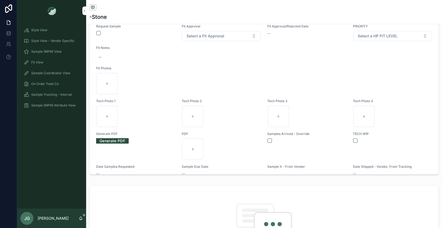
click at [56, 51] on span "Sample (MPN) View" at bounding box center [46, 52] width 30 height 4
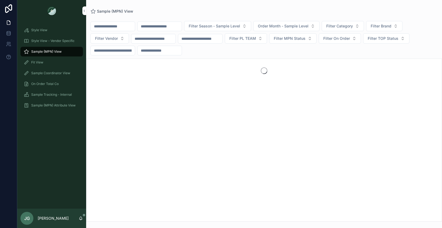
click at [112, 28] on input "scrollable content" at bounding box center [113, 27] width 44 height 8
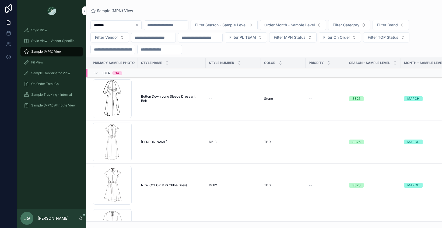
type input "*******"
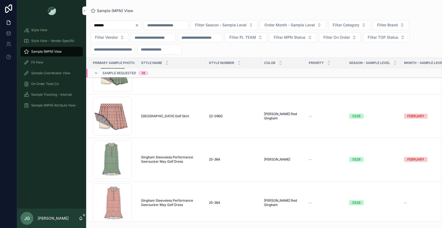
scroll to position [609, 0]
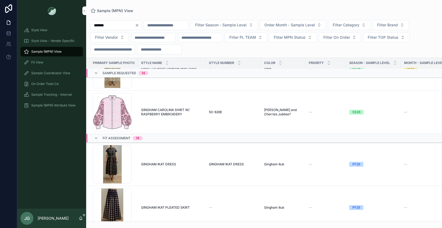
click at [398, 22] on span "Filter Brand" at bounding box center [387, 24] width 21 height 5
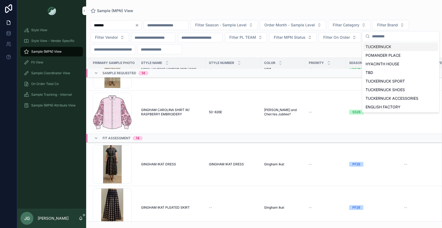
click at [383, 45] on div "TUCKERNUCK" at bounding box center [401, 47] width 75 height 9
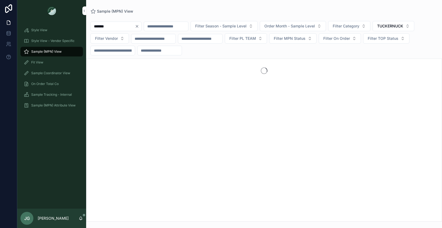
click at [360, 25] on span "Filter Category" at bounding box center [346, 25] width 27 height 5
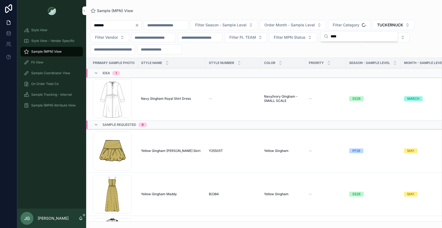
type input "****"
click at [340, 47] on div "******* Filter Season - Sample Level Order Month - Sample Level Filter Category…" at bounding box center [264, 37] width 356 height 34
click at [347, 31] on div "******* Filter Season - Sample Level Order Month - Sample Level Filter Category…" at bounding box center [264, 37] width 356 height 34
click at [348, 29] on button "Filter Category" at bounding box center [349, 25] width 42 height 10
click at [344, 45] on div "Dresses" at bounding box center [359, 47] width 75 height 9
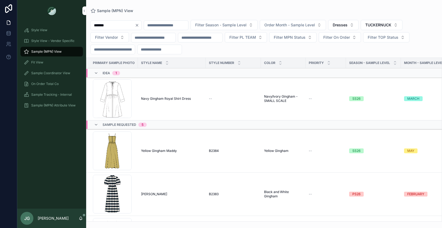
click at [119, 22] on input "*******" at bounding box center [113, 26] width 44 height 8
type input "****"
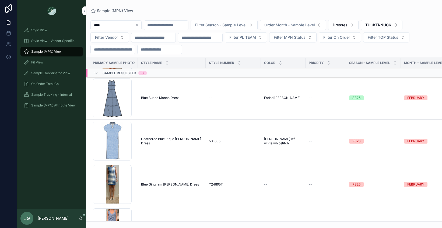
scroll to position [175, 0]
click at [317, 29] on button "Order Month - Sample Level" at bounding box center [293, 25] width 66 height 10
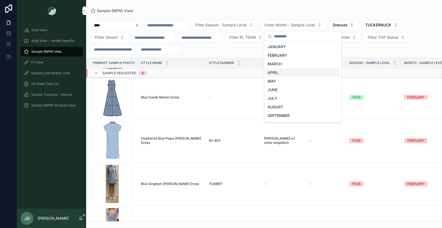
click at [288, 72] on div "APRIL" at bounding box center [303, 72] width 75 height 9
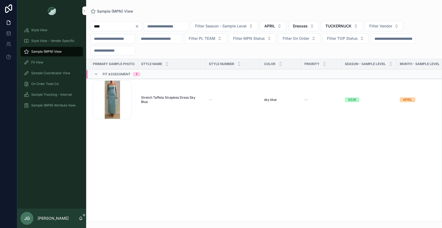
click at [286, 29] on button "APRIL" at bounding box center [273, 26] width 26 height 10
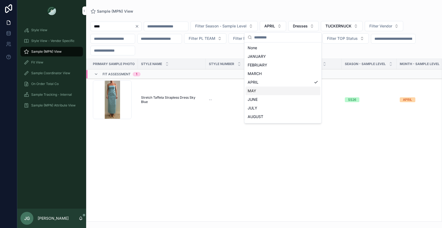
click at [278, 91] on div "MAY" at bounding box center [283, 91] width 75 height 9
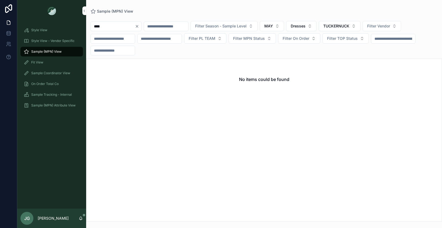
click at [284, 25] on button "MAY" at bounding box center [272, 26] width 24 height 10
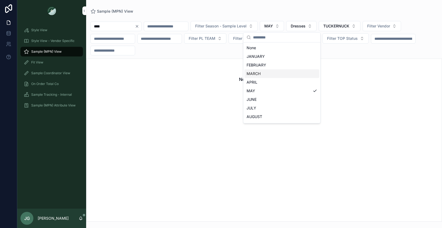
click at [278, 74] on div "MARCH" at bounding box center [282, 74] width 75 height 9
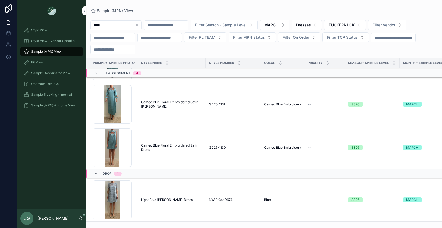
scroll to position [178, 0]
click at [139, 25] on icon "Clear" at bounding box center [137, 25] width 4 height 4
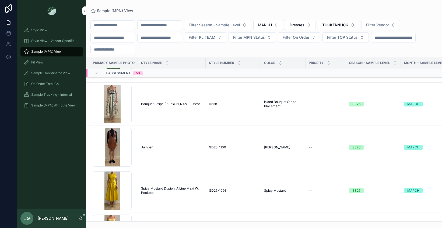
scroll to position [1897, 0]
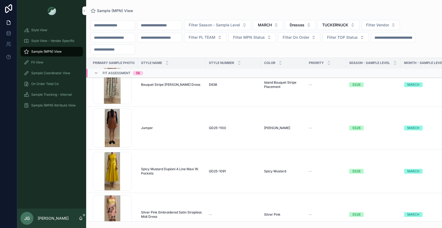
click at [283, 26] on button "MARCH" at bounding box center [269, 25] width 30 height 10
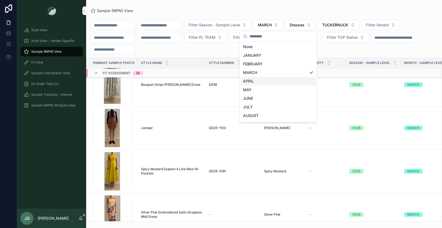
click at [269, 78] on div "APRIL" at bounding box center [278, 81] width 75 height 9
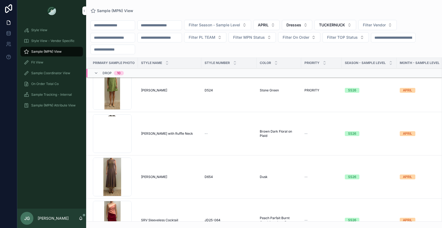
scroll to position [4191, 0]
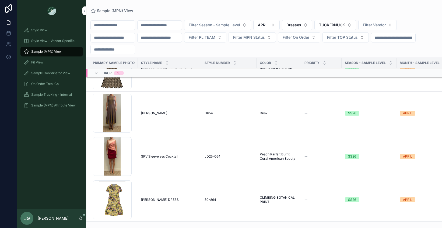
click at [295, 26] on button "Dresses" at bounding box center [297, 25] width 30 height 10
click at [269, 25] on span "APRIL" at bounding box center [263, 24] width 11 height 5
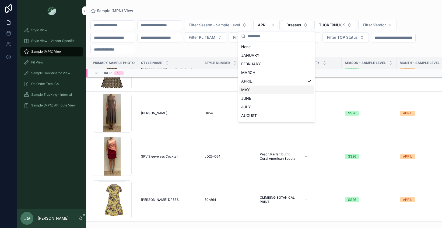
click at [268, 92] on div "MAY" at bounding box center [276, 90] width 75 height 9
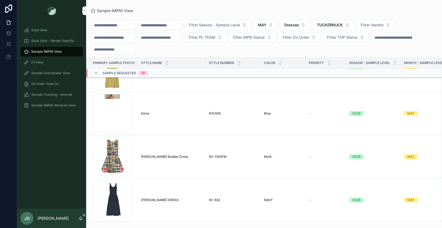
scroll to position [123, 0]
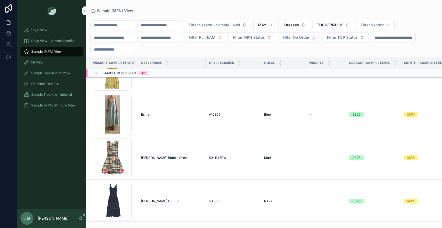
click at [154, 109] on td "Esme Esme" at bounding box center [172, 114] width 68 height 43
click at [150, 108] on td "Esme Esme" at bounding box center [172, 114] width 68 height 43
click at [112, 109] on div "Screenshot-2025-09-24-at-2.50.29-PM .png" at bounding box center [112, 114] width 39 height 39
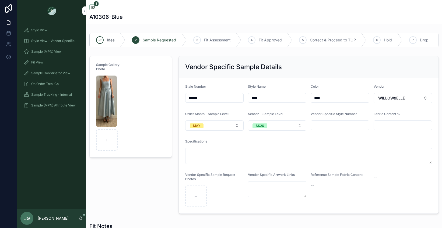
click at [219, 125] on button "MAY" at bounding box center [214, 126] width 58 height 10
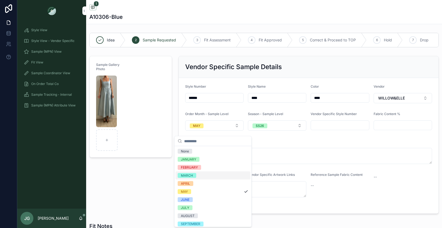
click at [220, 175] on div "MARCH" at bounding box center [213, 176] width 75 height 8
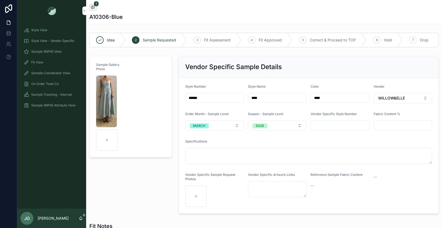
click at [258, 102] on input "****" at bounding box center [277, 98] width 58 height 8
type input "*"
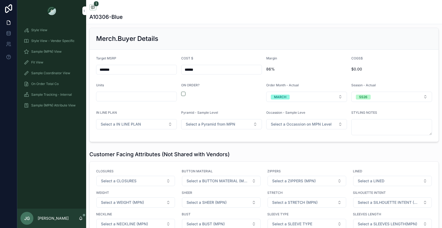
scroll to position [690, 0]
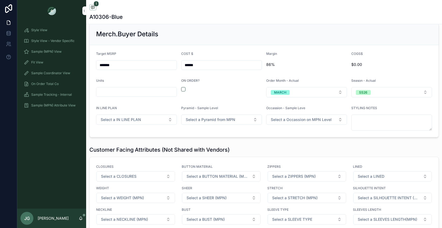
type input "**********"
click at [183, 92] on button "scrollable content" at bounding box center [183, 89] width 4 height 4
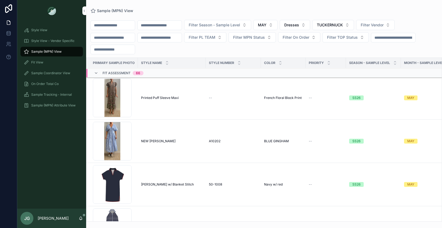
scroll to position [793, 0]
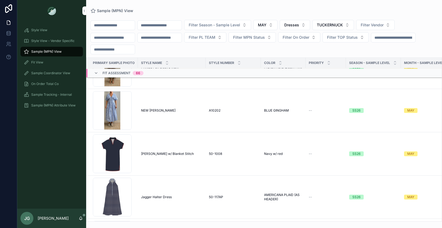
click at [154, 108] on td "NEW DELANEY NEW DELANEY" at bounding box center [172, 110] width 68 height 43
click at [156, 106] on td "NEW DELANEY NEW DELANEY" at bounding box center [172, 110] width 68 height 43
click at [110, 108] on div "Screenshot-2025-09-16-at-2.36.32-PM .png" at bounding box center [112, 110] width 39 height 39
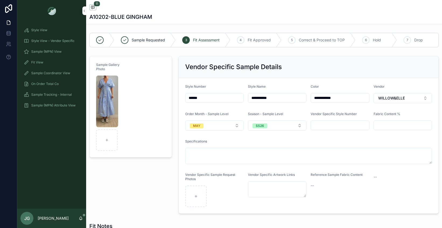
scroll to position [159, 0]
click at [271, 98] on input "**********" at bounding box center [277, 98] width 58 height 8
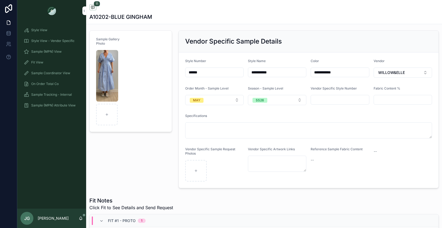
scroll to position [27, 0]
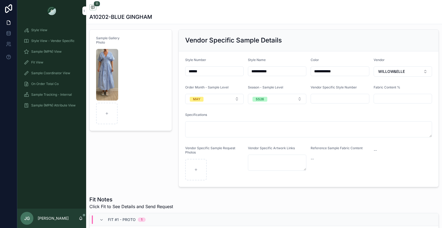
click at [238, 102] on button "MAY" at bounding box center [214, 99] width 58 height 10
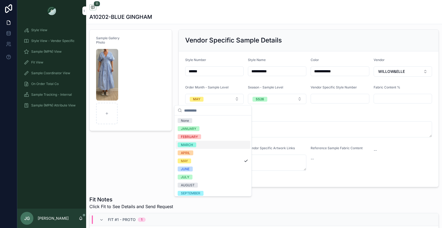
click at [210, 147] on div "MARCH" at bounding box center [213, 145] width 75 height 8
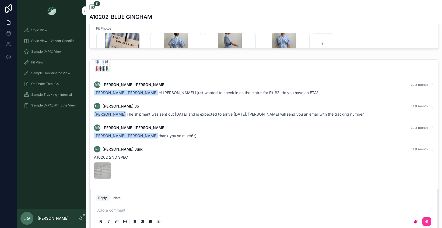
scroll to position [470, 0]
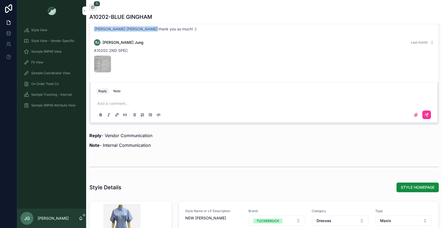
click at [201, 96] on div "Add a comment..." at bounding box center [264, 109] width 343 height 27
click at [199, 100] on div "Add a comment..." at bounding box center [264, 109] width 336 height 23
click at [199, 102] on p "scrollable content" at bounding box center [265, 103] width 336 height 5
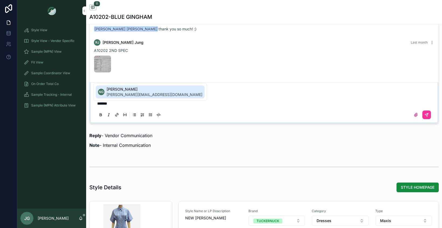
click at [136, 88] on span "Noelle Garcia-Farris" at bounding box center [155, 89] width 96 height 5
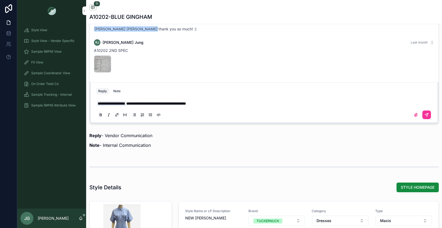
click at [186, 104] on span "**********" at bounding box center [156, 104] width 60 height 4
click at [215, 102] on p "**********" at bounding box center [265, 103] width 336 height 5
click at [181, 106] on div "**********" at bounding box center [264, 109] width 336 height 23
click at [180, 105] on span "**********" at bounding box center [201, 104] width 150 height 4
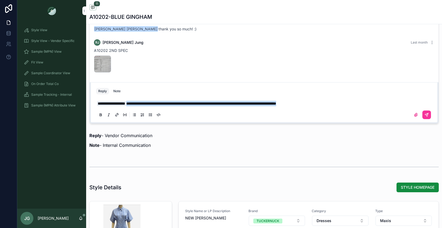
click at [180, 105] on span "**********" at bounding box center [201, 104] width 150 height 4
copy span "**********"
click at [114, 92] on div "Note" at bounding box center [116, 91] width 7 height 4
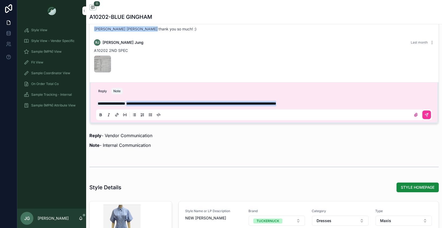
click at [425, 115] on icon "scrollable content" at bounding box center [427, 115] width 4 height 4
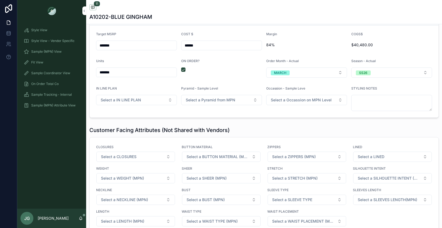
scroll to position [751, 0]
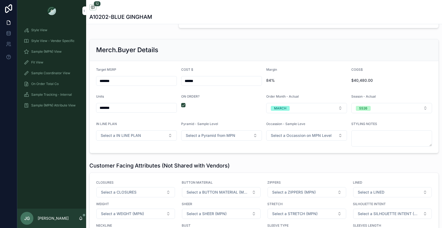
click at [53, 54] on div "Sample (MPN) View" at bounding box center [52, 51] width 56 height 9
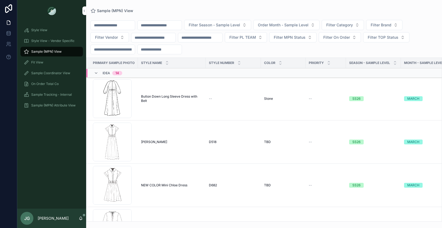
click at [117, 148] on div "chloe .png" at bounding box center [112, 142] width 39 height 39
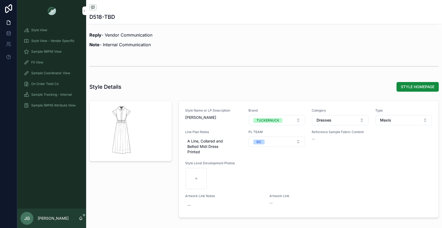
scroll to position [539, 0]
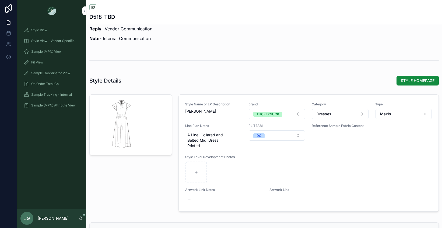
click at [376, 118] on button "Maxis" at bounding box center [404, 114] width 56 height 10
click at [376, 148] on div "Midis" at bounding box center [400, 148] width 75 height 9
click at [48, 53] on span "Sample (MPN) View" at bounding box center [46, 52] width 30 height 4
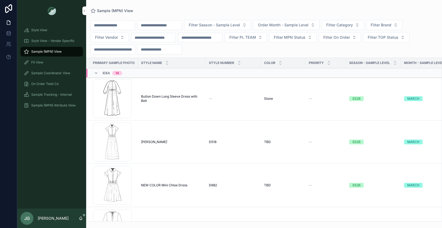
click at [118, 22] on input "scrollable content" at bounding box center [113, 26] width 44 height 8
type input "****"
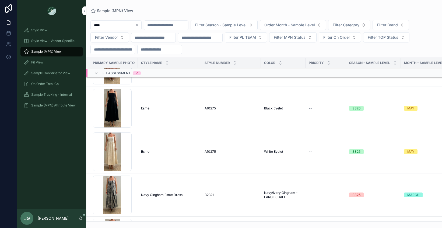
scroll to position [176, 0]
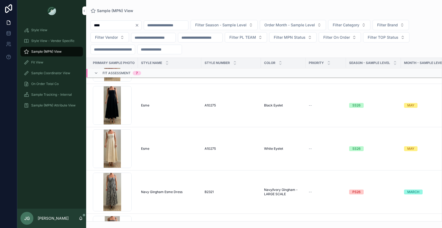
click at [119, 150] on div "Screenshot-2025-09-09-at-4.51.32-PM .png" at bounding box center [112, 149] width 39 height 39
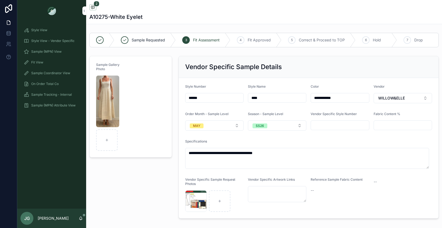
click at [220, 128] on button "MAY" at bounding box center [214, 126] width 58 height 10
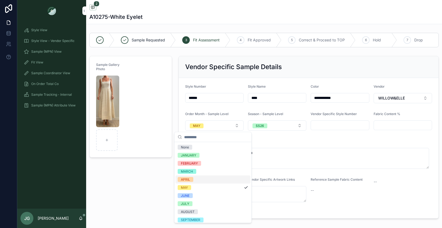
drag, startPoint x: 204, startPoint y: 181, endPoint x: 197, endPoint y: 158, distance: 23.9
click at [204, 181] on div "APRIL" at bounding box center [213, 180] width 75 height 8
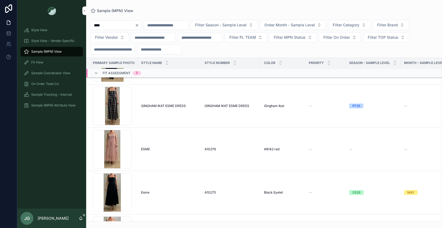
scroll to position [202, 0]
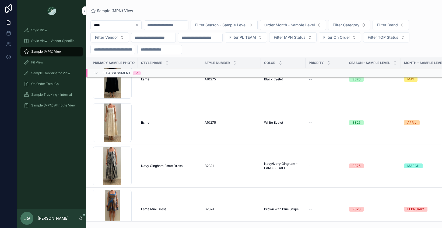
click at [139, 25] on icon "Clear" at bounding box center [137, 25] width 4 height 4
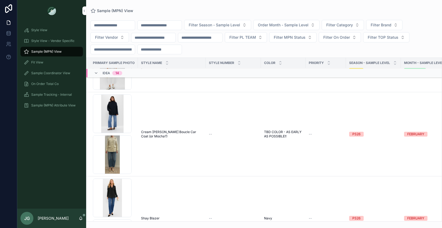
scroll to position [224, 0]
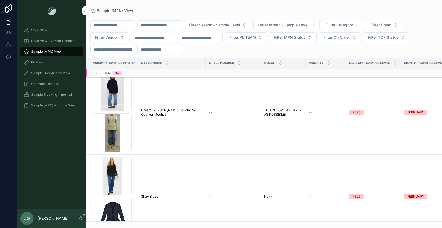
click at [109, 40] on span "Filter Vendor" at bounding box center [106, 37] width 23 height 5
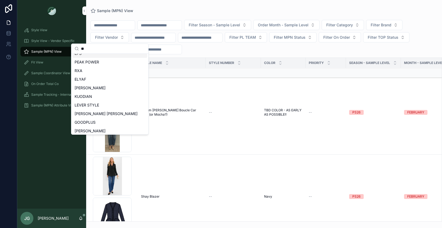
scroll to position [0, 0]
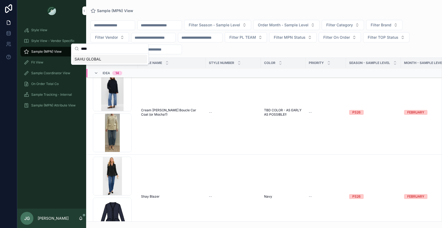
type input "****"
click at [104, 60] on div "SAHU GLOBAL" at bounding box center [109, 59] width 75 height 9
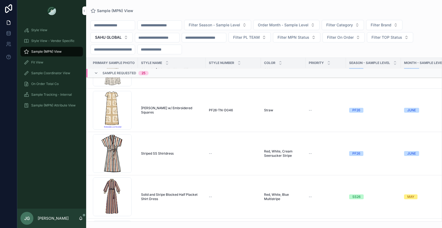
scroll to position [1006, 0]
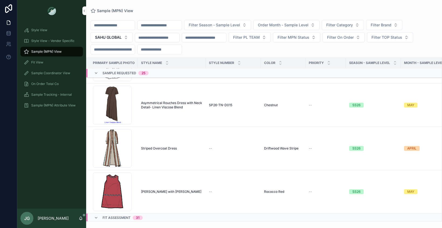
click at [336, 26] on button "Filter Category" at bounding box center [343, 25] width 42 height 10
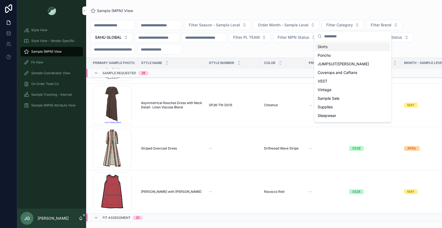
click at [240, 27] on span "Filter Season - Sample Level" at bounding box center [214, 24] width 51 height 5
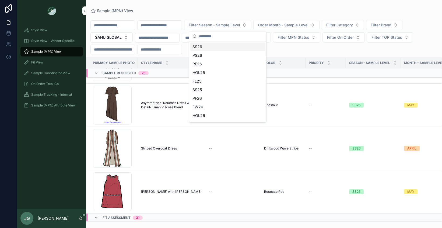
click at [215, 50] on div "SS26" at bounding box center [228, 47] width 75 height 9
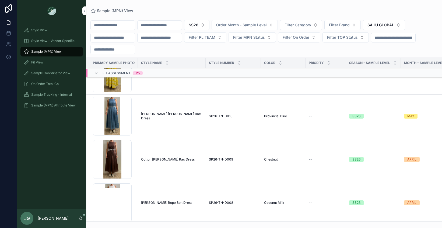
scroll to position [955, 0]
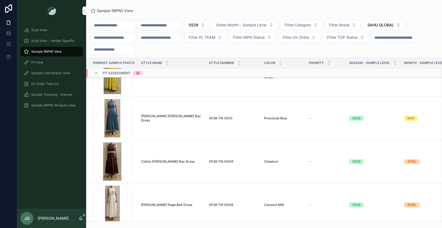
click at [390, 122] on td "SS26" at bounding box center [373, 118] width 55 height 43
click at [396, 119] on div "SS26" at bounding box center [373, 118] width 49 height 5
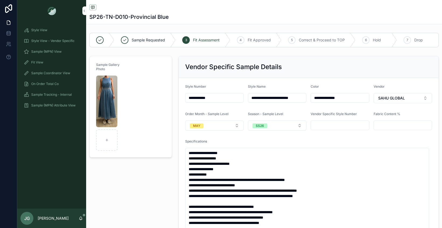
click at [233, 126] on button "MAY" at bounding box center [214, 126] width 58 height 10
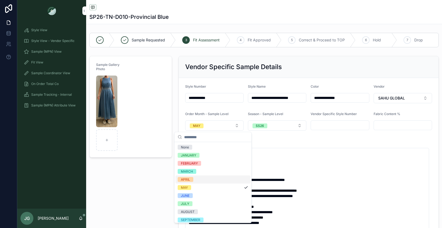
click at [206, 180] on div "APRIL" at bounding box center [213, 180] width 75 height 8
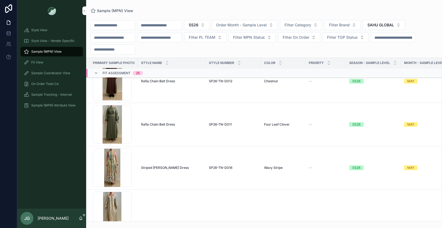
scroll to position [685, 0]
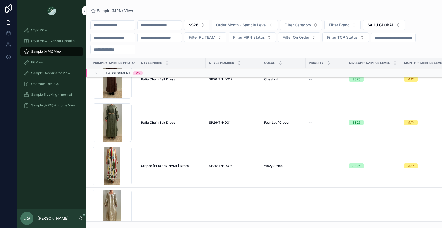
click at [399, 86] on td "SS26" at bounding box center [373, 79] width 55 height 43
click at [268, 89] on td "Chestnut Chestnut" at bounding box center [283, 79] width 45 height 43
click at [129, 86] on div "Screenshot-2025-09-23-at-9.25.50-AM .png" at bounding box center [112, 79] width 39 height 39
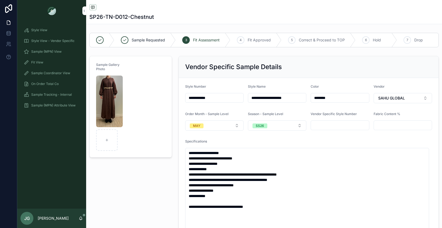
click at [233, 123] on button "MAY" at bounding box center [214, 126] width 58 height 10
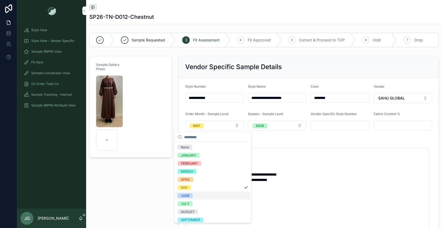
click at [210, 198] on div "JUNE" at bounding box center [213, 196] width 75 height 8
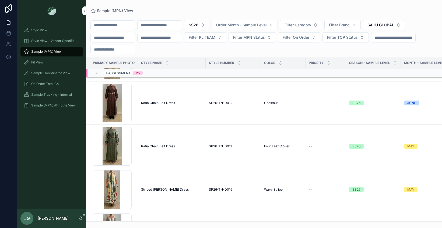
scroll to position [680, 0]
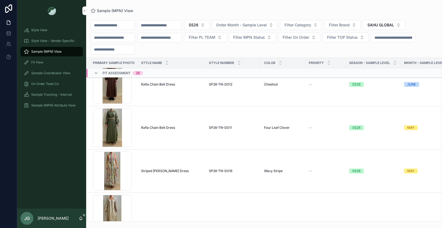
click at [189, 139] on td "Rafia Chain Belt Dress Rafia Chain Belt Dress" at bounding box center [172, 127] width 68 height 43
click at [180, 135] on td "Rafia Chain Belt Dress Rafia Chain Belt Dress" at bounding box center [172, 127] width 68 height 43
click at [124, 134] on div "Screenshot-2025-09-23-at-9.21.53-AM .png" at bounding box center [112, 128] width 39 height 39
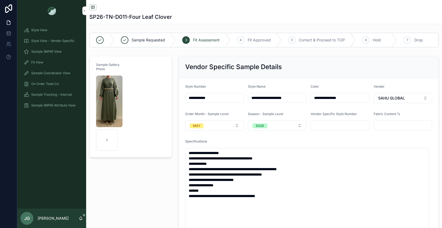
click at [202, 126] on span "MAY" at bounding box center [197, 125] width 14 height 5
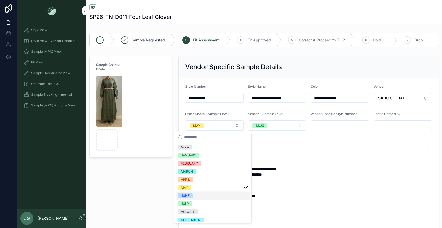
click at [196, 196] on div "JUNE" at bounding box center [213, 196] width 75 height 8
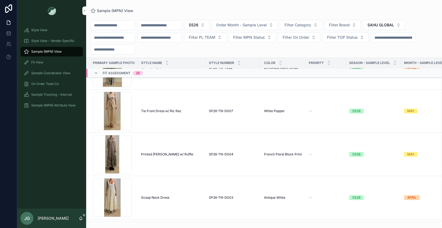
scroll to position [1224, 0]
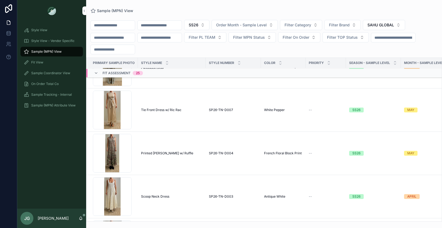
click at [57, 39] on span "Style View - Vendor Specific" at bounding box center [52, 41] width 43 height 4
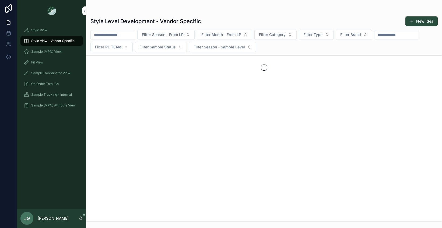
click at [117, 36] on input "scrollable content" at bounding box center [113, 35] width 44 height 8
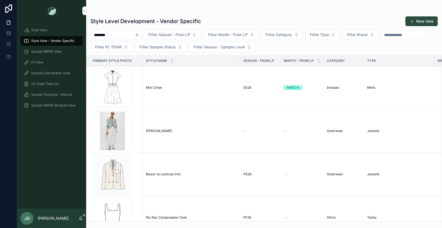
type input "********"
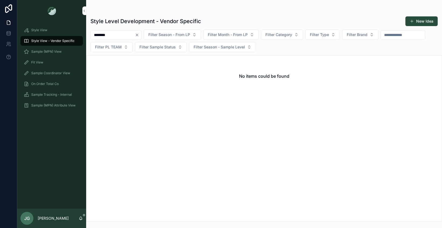
click at [59, 34] on link "Style View" at bounding box center [51, 30] width 63 height 10
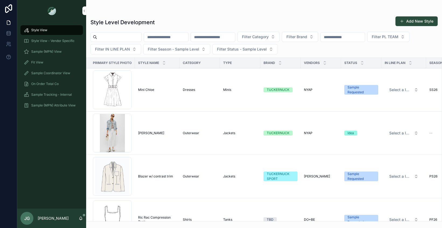
click at [107, 39] on input "scrollable content" at bounding box center [119, 37] width 44 height 8
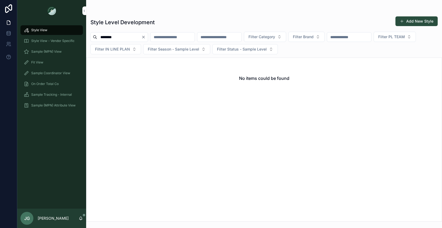
type input "********"
click at [421, 25] on button "Add New Style" at bounding box center [417, 21] width 42 height 10
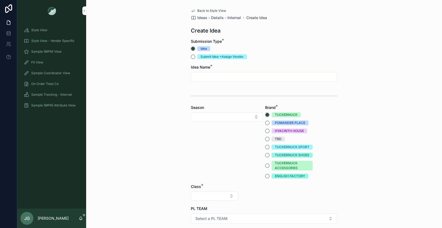
click at [246, 76] on input "scrollable content" at bounding box center [264, 77] width 146 height 8
type input "**********"
click at [231, 117] on button "Select Button" at bounding box center [227, 117] width 72 height 9
type input "****"
click at [222, 137] on div "**** New" at bounding box center [225, 133] width 77 height 20
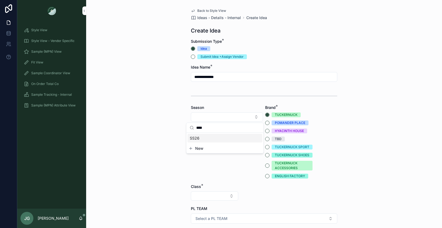
click at [221, 136] on div "SS26" at bounding box center [225, 138] width 75 height 9
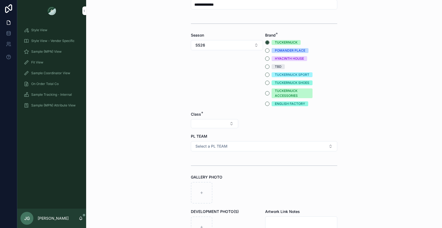
scroll to position [80, 0]
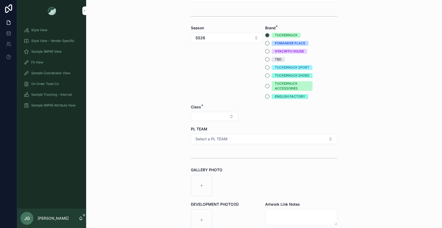
click at [214, 120] on button "Select Button" at bounding box center [214, 116] width 47 height 9
type input "*"
type input "**"
click at [200, 140] on div "Clothing" at bounding box center [212, 138] width 75 height 9
click at [206, 140] on span "Select a PL TEAM" at bounding box center [212, 140] width 32 height 5
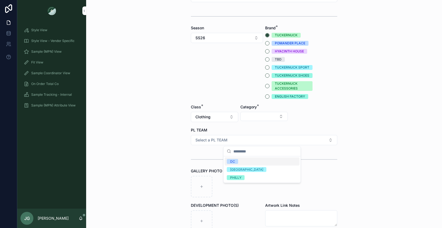
click at [237, 162] on span "DC" at bounding box center [232, 162] width 11 height 5
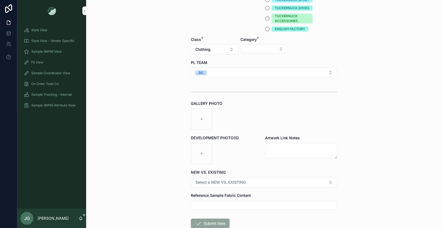
scroll to position [151, 0]
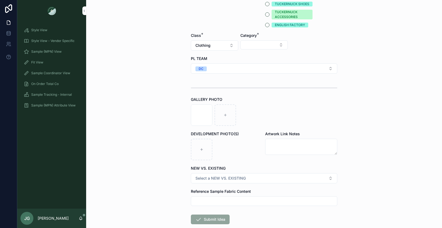
click at [256, 181] on button "Select a NEW VS. EXISTING" at bounding box center [264, 179] width 147 height 10
click at [254, 208] on div "EXISTING BODY" at bounding box center [242, 208] width 25 height 5
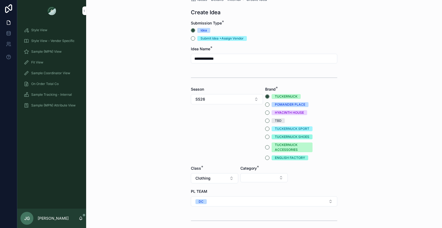
scroll to position [5, 0]
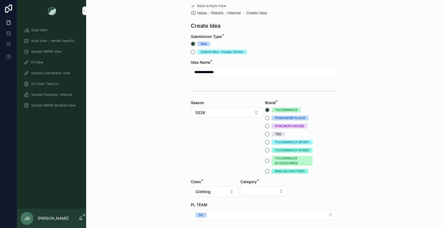
click at [246, 187] on button "Select Button" at bounding box center [264, 191] width 47 height 9
type input "***"
click at [255, 213] on button "DC" at bounding box center [264, 215] width 147 height 10
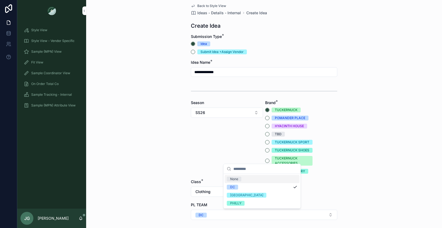
click at [323, 181] on form "**********" at bounding box center [264, 220] width 147 height 372
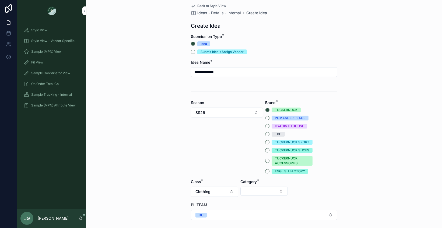
click at [281, 191] on button "Select Button" at bounding box center [264, 191] width 47 height 9
click at [264, 212] on div "Dresses" at bounding box center [262, 213] width 75 height 9
click at [327, 196] on div "Type" at bounding box center [313, 188] width 47 height 18
click at [326, 195] on button "Select Button" at bounding box center [313, 191] width 47 height 9
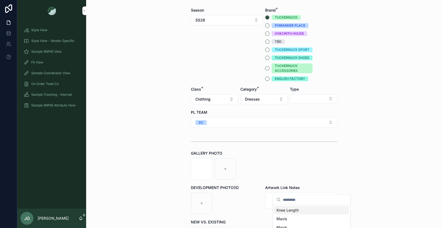
scroll to position [100, 0]
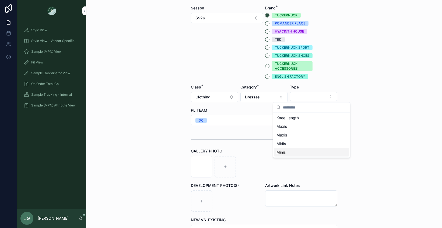
click at [300, 154] on div "Minis" at bounding box center [312, 152] width 75 height 9
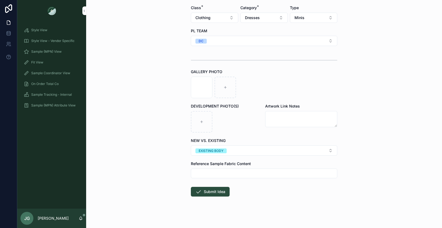
scroll to position [182, 0]
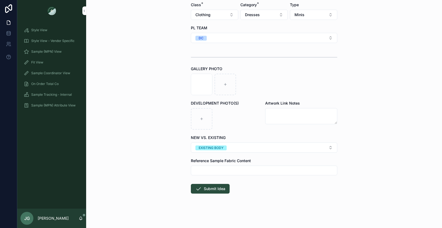
click at [216, 187] on button "Submit Idea" at bounding box center [210, 189] width 39 height 10
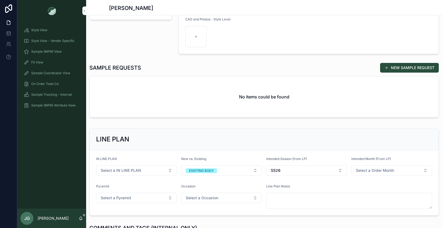
scroll to position [126, 0]
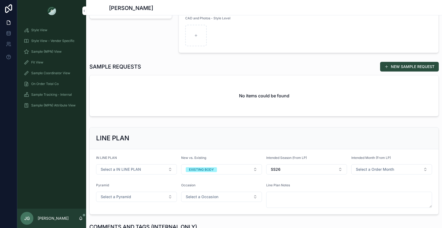
click at [363, 169] on span "Select a Order Month" at bounding box center [375, 169] width 38 height 5
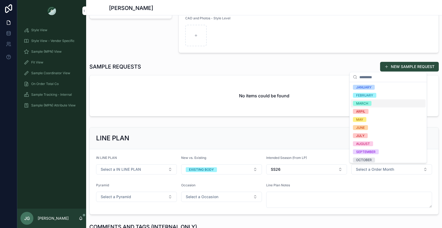
click at [363, 104] on div "MARCH" at bounding box center [362, 103] width 12 height 5
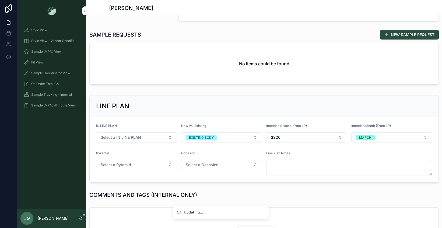
scroll to position [242, 0]
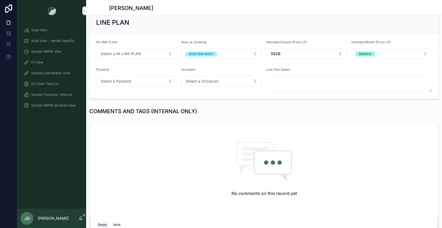
click at [155, 83] on button "Select a Pyramid" at bounding box center [136, 81] width 81 height 10
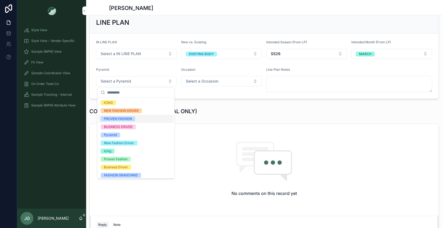
click at [146, 121] on div "PROVEN FASHION" at bounding box center [136, 119] width 75 height 8
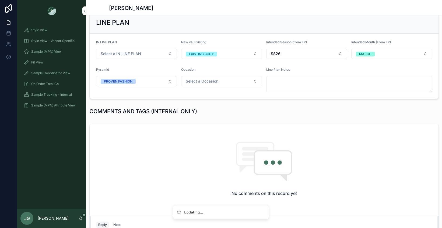
click at [212, 86] on button "Select a Occasion" at bounding box center [221, 81] width 81 height 10
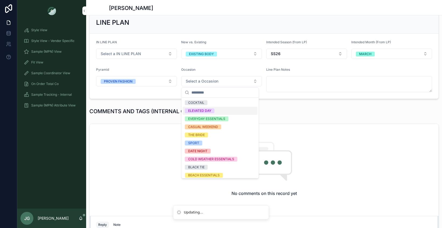
click at [207, 112] on div "ELEVATED DAY" at bounding box center [199, 111] width 23 height 5
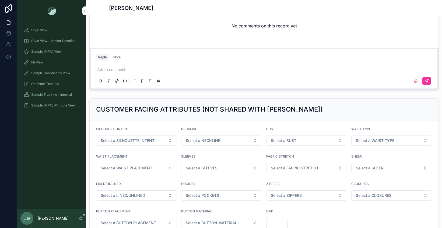
scroll to position [378, 0]
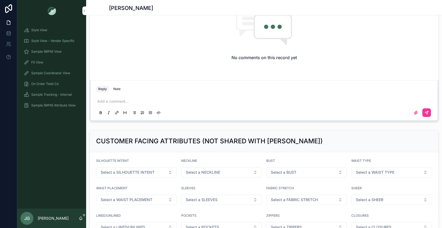
click at [117, 89] on div "Note" at bounding box center [116, 89] width 7 height 4
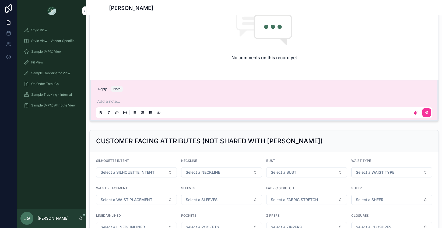
click at [121, 103] on p "scrollable content" at bounding box center [265, 101] width 336 height 5
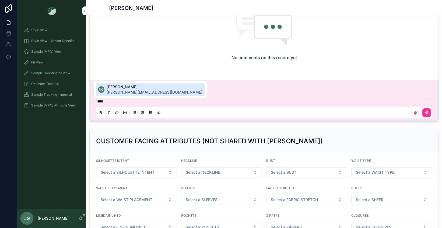
click at [134, 93] on span "ngarcia-farris@tnuck.com" at bounding box center [155, 92] width 96 height 5
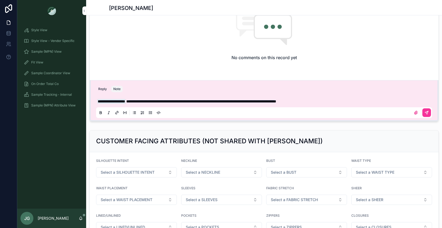
click at [425, 113] on icon "scrollable content" at bounding box center [427, 113] width 4 height 4
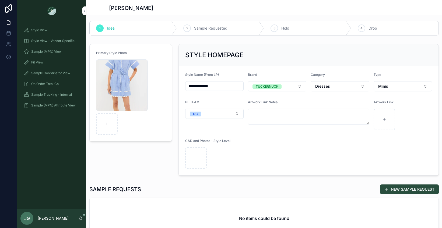
scroll to position [0, 0]
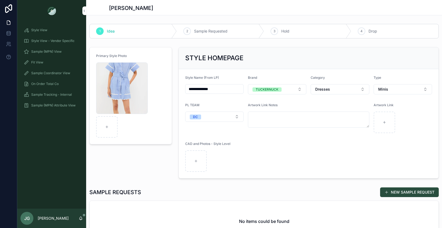
click at [147, 93] on div "Screenshot-2025-10-06-at-9.08.30-PM .png" at bounding box center [122, 89] width 52 height 52
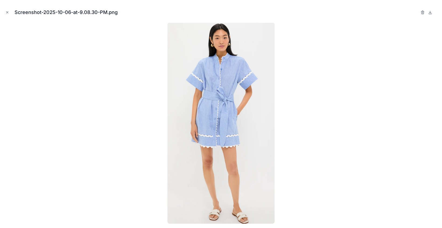
click at [338, 69] on div at bounding box center [221, 124] width 434 height 202
click at [6, 11] on icon "Close modal" at bounding box center [7, 13] width 4 height 4
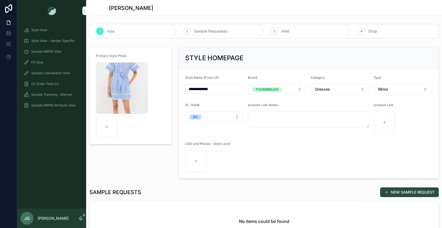
click at [46, 48] on div "Sample (MPN) View" at bounding box center [52, 51] width 56 height 9
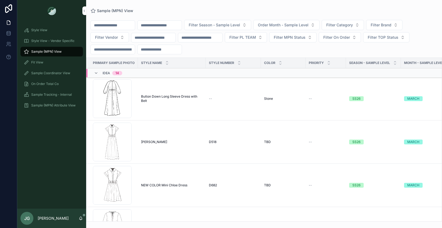
click at [115, 26] on input "scrollable content" at bounding box center [113, 26] width 44 height 8
type input "*"
type input "********"
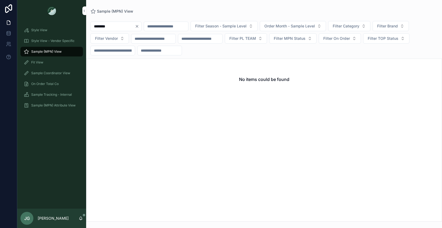
click at [166, 28] on input "scrollable content" at bounding box center [166, 27] width 44 height 8
click at [139, 27] on icon "Clear" at bounding box center [137, 26] width 4 height 4
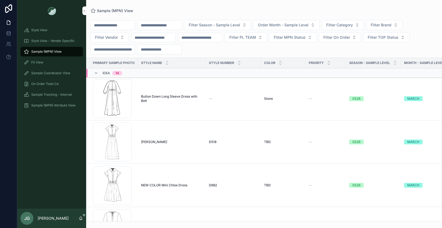
click at [55, 42] on span "Style View - Vendor Specific" at bounding box center [52, 41] width 43 height 4
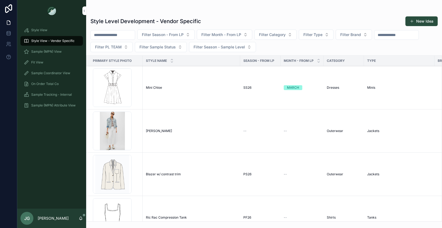
click at [134, 32] on input "scrollable content" at bounding box center [113, 35] width 44 height 8
type input "********"
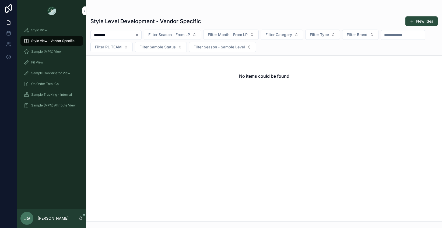
click at [52, 47] on div "Sample (MPN) View" at bounding box center [52, 51] width 56 height 9
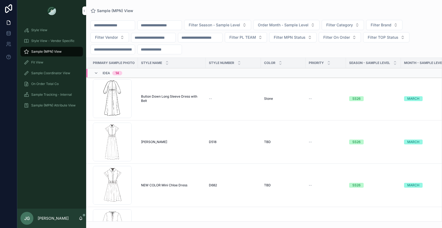
click at [52, 29] on div "Style View" at bounding box center [52, 30] width 56 height 9
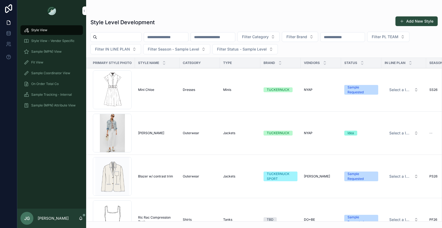
click at [115, 36] on input "scrollable content" at bounding box center [119, 37] width 44 height 8
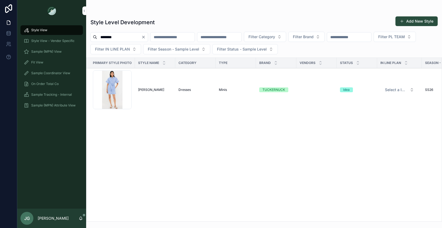
type input "********"
click at [114, 82] on div "Screenshot-2025-10-06-at-9.08.30-PM .png" at bounding box center [112, 90] width 39 height 39
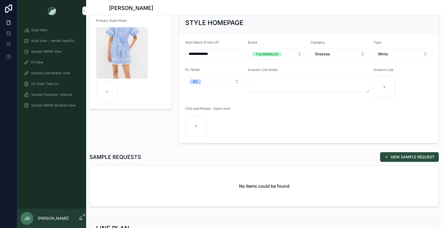
scroll to position [18, 0]
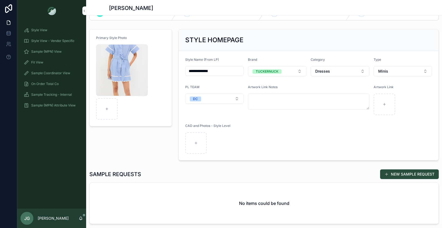
click at [399, 174] on button "NEW SAMPLE REQUEST" at bounding box center [409, 175] width 59 height 10
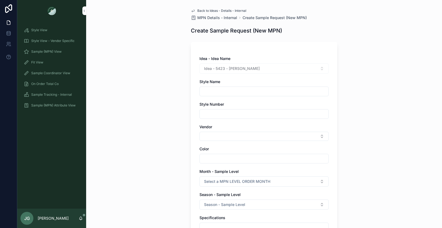
click at [257, 154] on div "Color" at bounding box center [264, 155] width 129 height 17
click at [257, 156] on input "scrollable content" at bounding box center [264, 159] width 129 height 8
type input "*****"
click at [256, 94] on input "scrollable content" at bounding box center [264, 92] width 129 height 8
type input "**********"
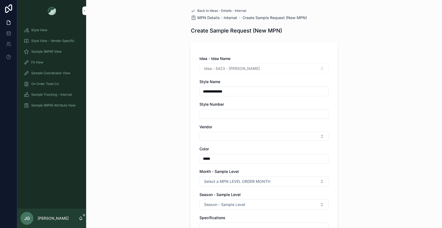
click at [255, 113] on input "scrollable content" at bounding box center [264, 114] width 129 height 8
paste input "**********"
type input "*******"
click at [231, 136] on button "Select Button" at bounding box center [264, 136] width 129 height 9
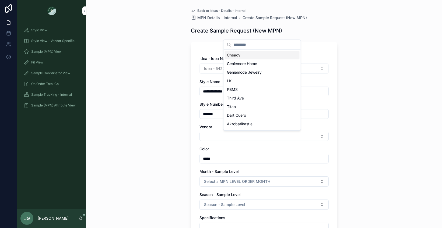
type input "*"
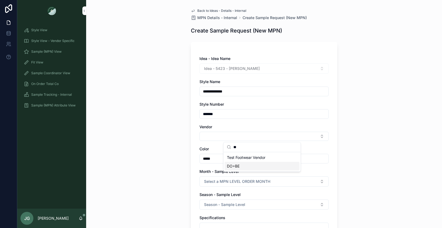
type input "**"
click at [244, 166] on div "DO+BE" at bounding box center [262, 166] width 75 height 9
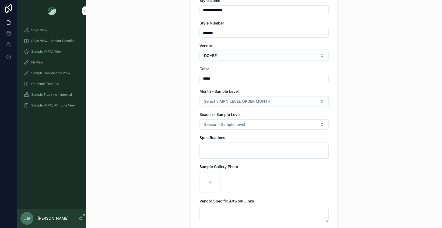
scroll to position [91, 0]
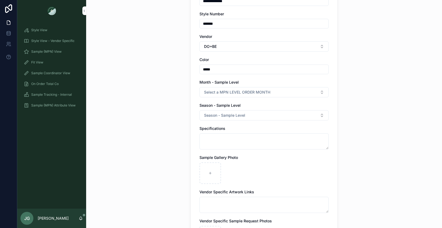
click at [261, 93] on span "Select a MPN LEVEL ORDER MONTH" at bounding box center [237, 92] width 66 height 5
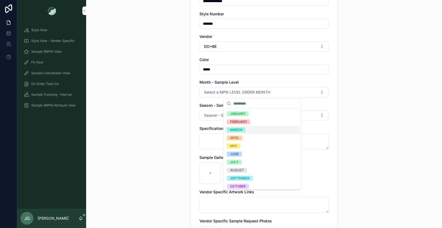
click at [244, 129] on span "MARCH" at bounding box center [236, 130] width 19 height 5
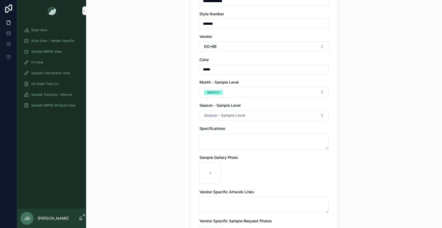
click at [244, 115] on button "Season - Sample Level" at bounding box center [264, 115] width 129 height 10
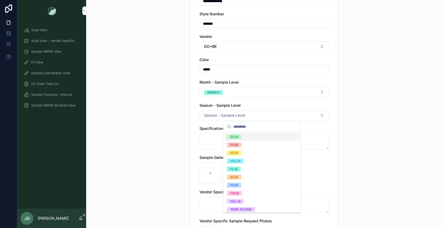
click at [241, 136] on span "SS26" at bounding box center [234, 137] width 15 height 5
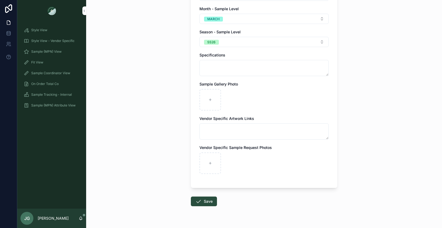
scroll to position [177, 0]
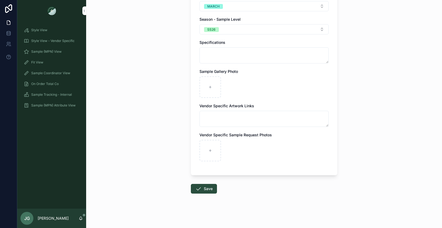
click at [207, 189] on button "Save" at bounding box center [204, 189] width 26 height 10
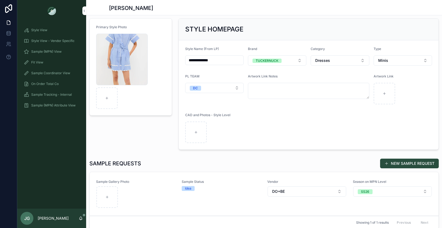
scroll to position [28, 0]
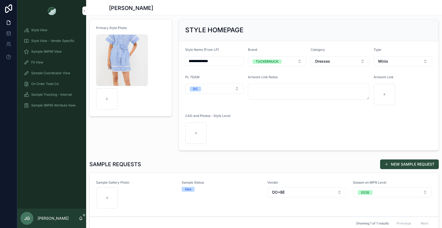
click at [351, 173] on div "SAMPLE REQUESTS NEW SAMPLE REQUEST Sample Gallery Photo Sample Status Idea Vend…" at bounding box center [264, 195] width 350 height 71
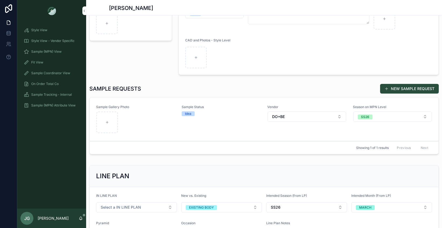
scroll to position [114, 0]
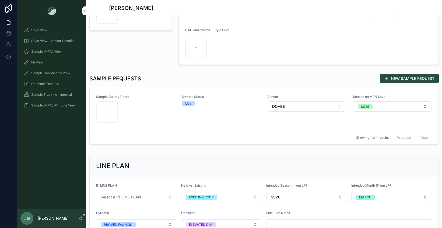
click at [196, 127] on link "Sample Gallery Photo Sample Status Idea Vendor DO+BE Season on MPN Level SS26" at bounding box center [264, 109] width 349 height 44
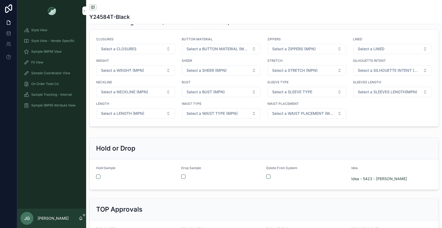
scroll to position [548, 0]
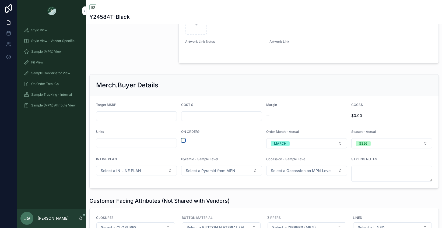
click at [184, 143] on button "scrollable content" at bounding box center [183, 140] width 4 height 4
click at [128, 120] on input "scrollable content" at bounding box center [136, 117] width 80 height 8
type input "*******"
click at [199, 120] on input "scrollable content" at bounding box center [222, 117] width 80 height 8
type input "******"
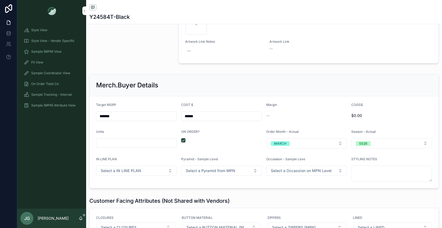
click at [153, 148] on div "scrollable content" at bounding box center [136, 143] width 81 height 10
click at [152, 147] on input "scrollable content" at bounding box center [136, 144] width 80 height 8
type input "*****"
click at [161, 136] on div "Units" at bounding box center [136, 133] width 81 height 6
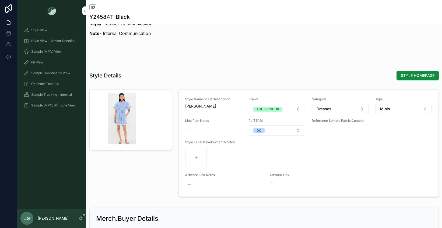
scroll to position [546, 0]
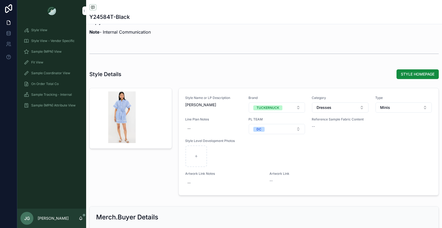
drag, startPoint x: 129, startPoint y: 127, endPoint x: 126, endPoint y: 128, distance: 3.0
click at [129, 127] on div "scrollable content" at bounding box center [122, 118] width 52 height 52
click at [119, 127] on div "scrollable content" at bounding box center [122, 118] width 52 height 52
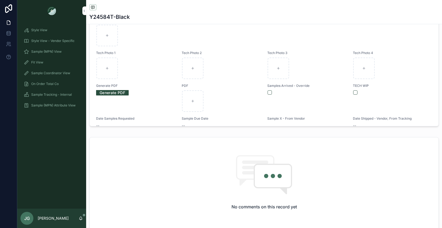
click at [51, 56] on link "Sample (MPN) View" at bounding box center [51, 52] width 63 height 10
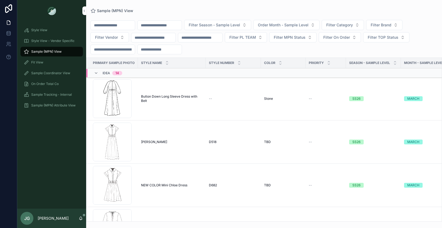
click at [342, 26] on span "Filter Category" at bounding box center [340, 24] width 27 height 5
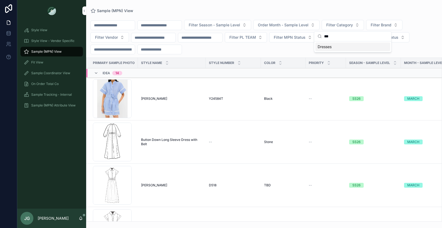
type input "***"
click at [331, 48] on span "Dresses" at bounding box center [325, 46] width 14 height 5
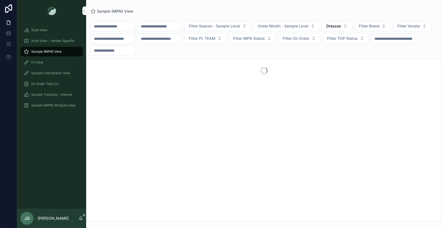
click at [233, 26] on span "Filter Season - Sample Level" at bounding box center [214, 25] width 51 height 5
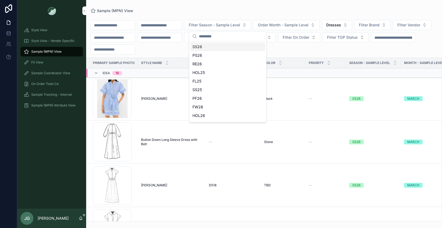
click at [216, 48] on div "SS26" at bounding box center [228, 47] width 75 height 9
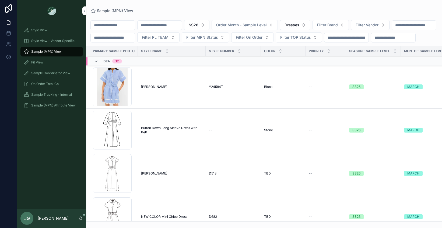
click at [254, 27] on span "Order Month - Sample Level" at bounding box center [241, 24] width 51 height 5
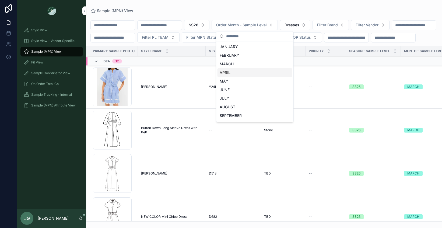
click at [239, 74] on div "APRIL" at bounding box center [255, 72] width 75 height 9
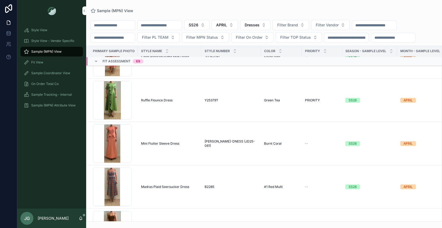
scroll to position [2865, 0]
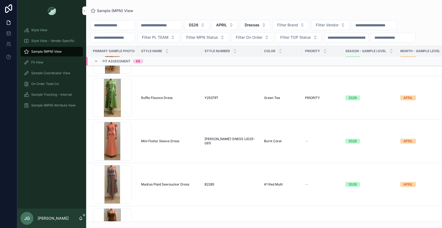
click at [117, 153] on div "Screenshot-2025-08-21-at-10.33.19-AM .png" at bounding box center [112, 141] width 39 height 39
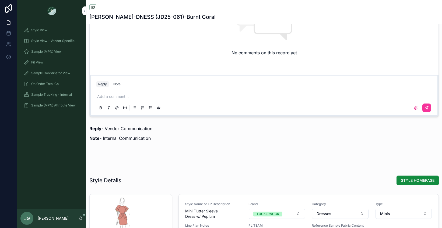
scroll to position [545, 0]
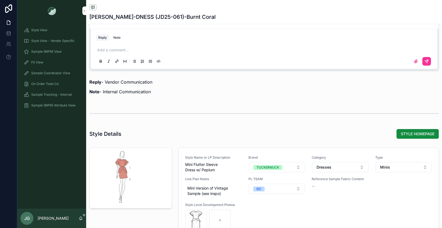
click at [380, 165] on span "Minis" at bounding box center [385, 167] width 10 height 5
type input "***"
click at [380, 190] on div "Maxis" at bounding box center [400, 189] width 75 height 9
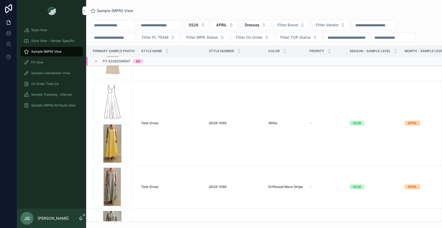
scroll to position [2748, 0]
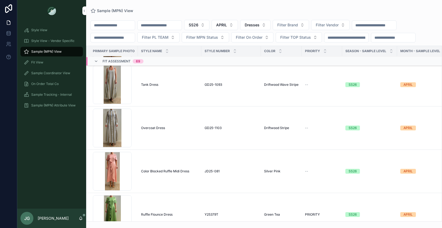
click at [112, 130] on div "Screenshot-2025-09-02-at-10.04.50-AM .png" at bounding box center [112, 128] width 39 height 39
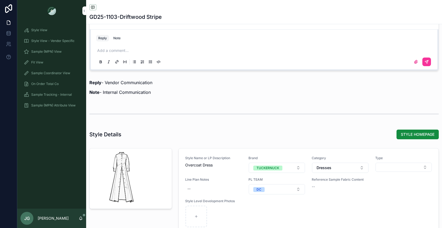
scroll to position [525, 0]
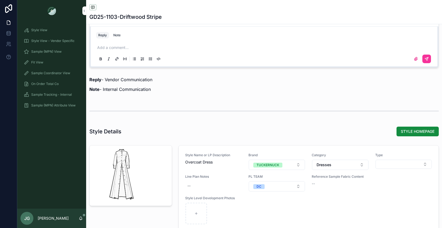
click at [389, 167] on button "Select Button" at bounding box center [404, 164] width 56 height 9
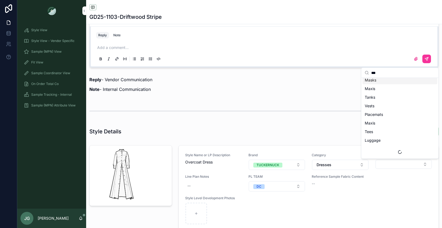
scroll to position [0, 0]
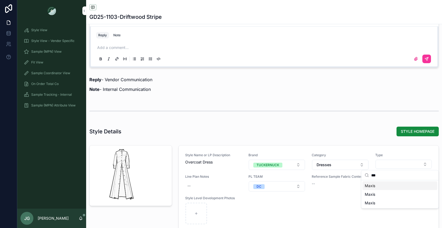
type input "***"
click at [384, 112] on div "scrollable content" at bounding box center [264, 111] width 350 height 13
click at [387, 164] on button "Select Button" at bounding box center [404, 164] width 56 height 9
click at [386, 183] on div "Maxis" at bounding box center [400, 186] width 75 height 9
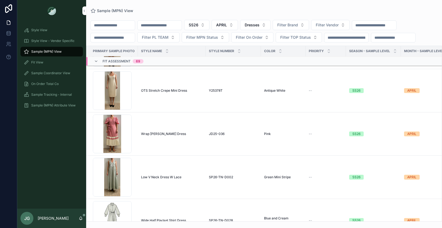
scroll to position [462, 0]
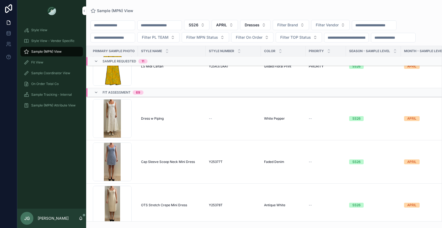
click at [119, 167] on div "Screenshot-2025-10-02-at-1.50.06-PM .png" at bounding box center [112, 162] width 39 height 39
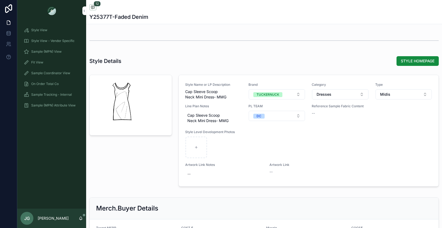
scroll to position [624, 0]
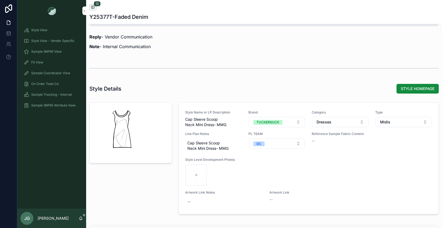
click at [386, 126] on button "Midis" at bounding box center [404, 122] width 56 height 10
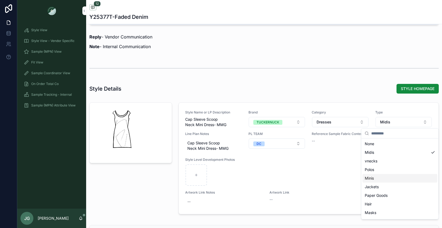
click at [378, 182] on div "Minis" at bounding box center [400, 178] width 75 height 9
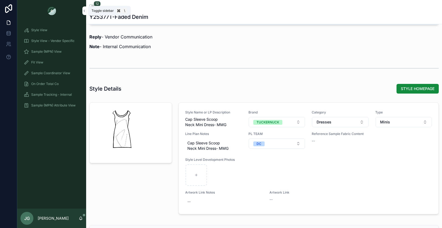
click at [88, 11] on div "12 Y25377T-Faded Denim" at bounding box center [264, 12] width 356 height 24
click at [53, 28] on div "Style View" at bounding box center [52, 30] width 56 height 9
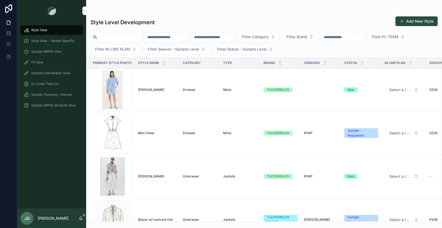
click at [123, 37] on input "scrollable content" at bounding box center [119, 37] width 44 height 8
type input "*******"
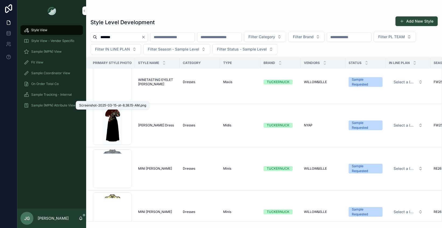
scroll to position [289, 0]
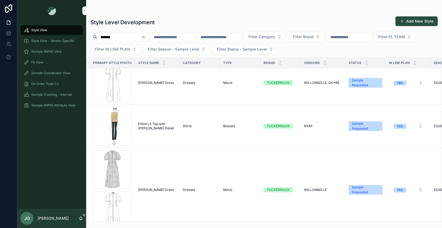
click at [141, 39] on input "*******" at bounding box center [119, 37] width 44 height 8
drag, startPoint x: 151, startPoint y: 38, endPoint x: 146, endPoint y: 38, distance: 5.4
click at [148, 38] on button "Clear" at bounding box center [144, 37] width 6 height 4
click at [51, 53] on span "Sample (MPN) View" at bounding box center [46, 52] width 30 height 4
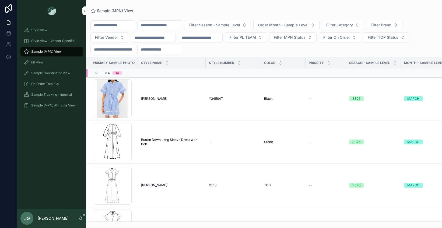
click at [125, 27] on input "scrollable content" at bounding box center [113, 26] width 44 height 8
type input "*******"
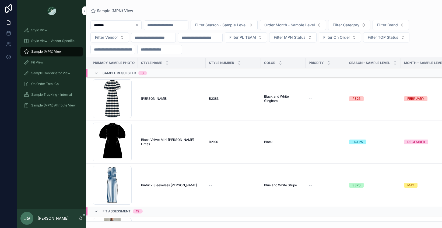
click at [285, 28] on button "Order Month - Sample Level" at bounding box center [293, 25] width 66 height 10
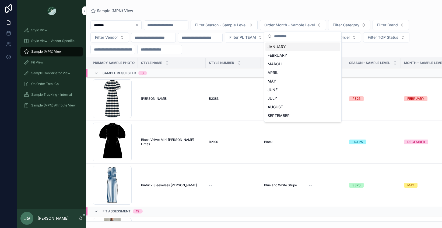
click at [139, 27] on icon "Clear" at bounding box center [137, 25] width 4 height 4
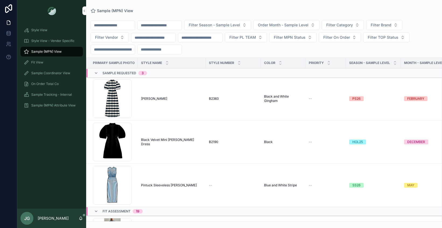
click at [271, 25] on span "Order Month - Sample Level" at bounding box center [283, 24] width 51 height 5
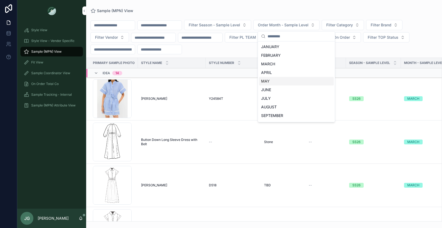
click at [289, 84] on div "MAY" at bounding box center [296, 81] width 75 height 9
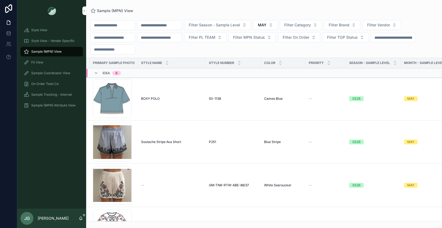
click at [357, 28] on button "Filter Brand" at bounding box center [342, 25] width 36 height 10
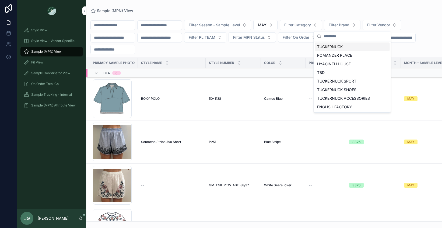
click at [348, 48] on div "TUCKERNUCK" at bounding box center [352, 47] width 75 height 9
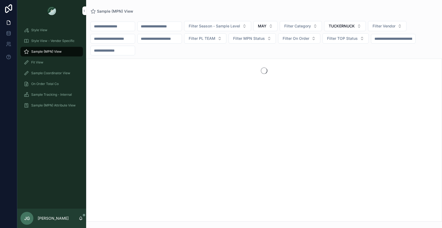
click at [316, 30] on div "Filter Season - Sample Level MAY Filter Category TUCKERNUCK Filter Vendor Filte…" at bounding box center [264, 38] width 356 height 34
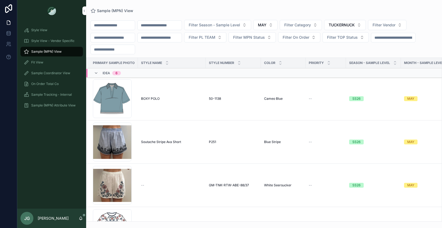
click at [310, 27] on span "Filter Category" at bounding box center [298, 24] width 27 height 5
type input "***"
click at [300, 47] on div "Filter Season - Sample Level MAY Filter Category TUCKERNUCK Filter Vendor Filte…" at bounding box center [264, 37] width 356 height 34
click at [315, 21] on button "Filter Category" at bounding box center [301, 25] width 42 height 10
click at [306, 45] on div "Dresses" at bounding box center [311, 47] width 75 height 9
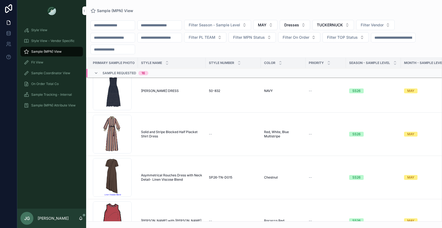
scroll to position [190, 0]
click at [175, 112] on td "CASEY DRESS CASEY DRESS" at bounding box center [172, 91] width 68 height 43
click at [167, 109] on td "CASEY DRESS CASEY DRESS" at bounding box center [172, 91] width 68 height 43
click at [112, 102] on div "Screenshot-2025-09-17-at-2.47.32-PM .png" at bounding box center [112, 91] width 39 height 39
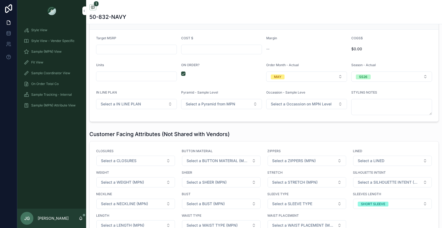
scroll to position [706, 0]
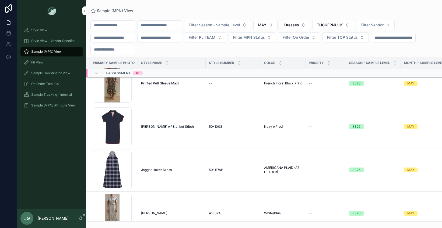
scroll to position [777, 0]
click at [117, 123] on div "Screenshot-2025-08-28-123533 .png" at bounding box center [112, 127] width 39 height 39
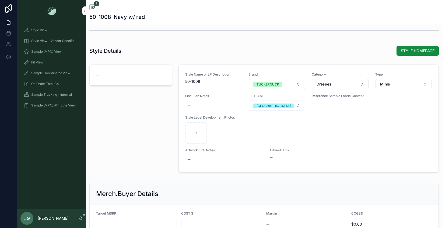
scroll to position [643, 0]
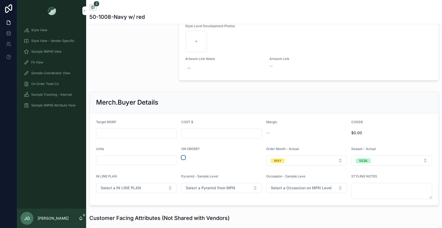
click at [183, 156] on button "scrollable content" at bounding box center [183, 158] width 4 height 4
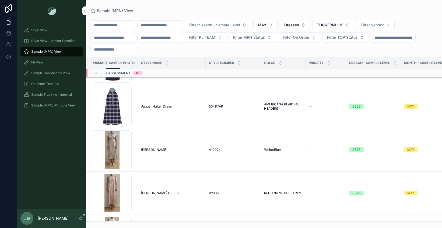
scroll to position [847, 0]
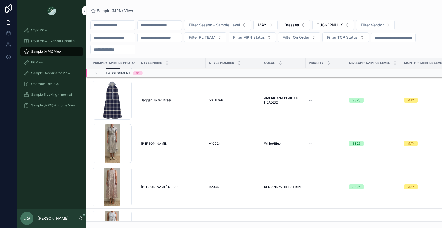
click at [116, 102] on div "Screenshot-2025-08-28-123306 .png" at bounding box center [112, 100] width 39 height 39
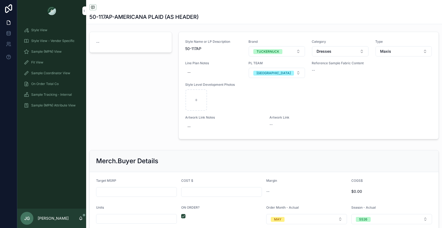
scroll to position [604, 0]
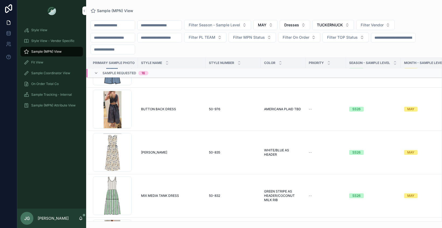
scroll to position [525, 0]
drag, startPoint x: 173, startPoint y: 122, endPoint x: 164, endPoint y: 120, distance: 9.3
click at [172, 122] on td "BUTTON BACK DRESS BUTTON BACK DRESS" at bounding box center [172, 109] width 68 height 43
click at [163, 120] on td "BUTTON BACK DRESS BUTTON BACK DRESS" at bounding box center [172, 109] width 68 height 43
click at [123, 111] on div "Screenshot-2025-07-15-at-2.07.07-PM .png" at bounding box center [112, 110] width 39 height 39
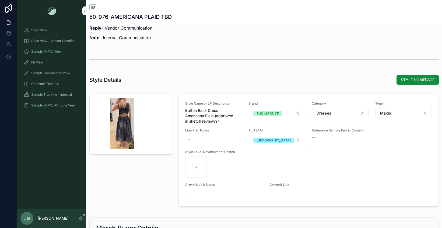
scroll to position [644, 0]
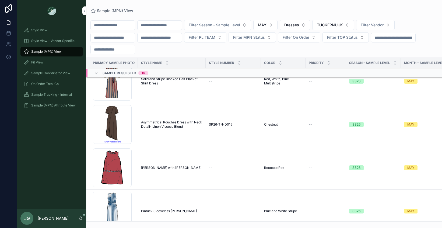
scroll to position [230, 0]
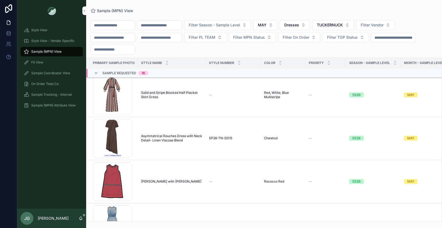
click at [118, 136] on div "Screenshot-2025-09-03-at-1.26.38-PM .png" at bounding box center [112, 138] width 39 height 39
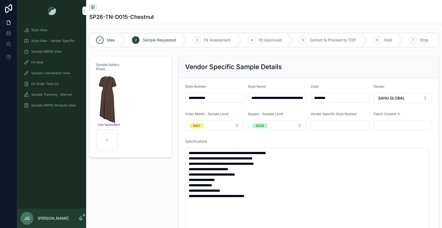
click at [212, 131] on button "MAY" at bounding box center [214, 126] width 58 height 10
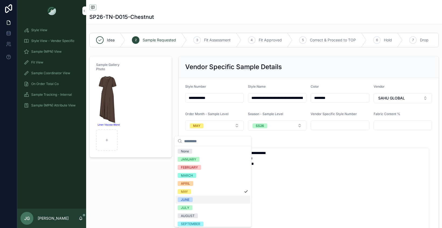
click at [201, 200] on div "JUNE" at bounding box center [213, 200] width 75 height 8
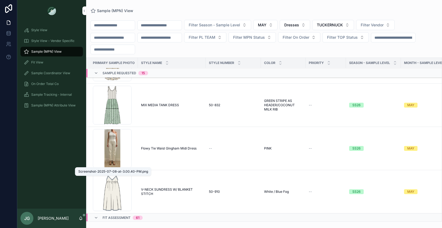
scroll to position [573, 0]
click at [116, 102] on div "50-832S .png" at bounding box center [112, 105] width 39 height 39
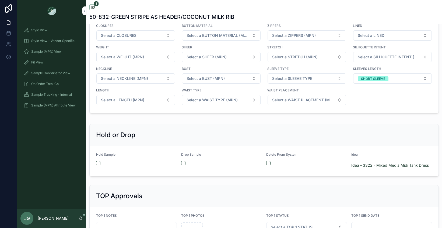
scroll to position [810, 0]
click at [182, 165] on button "scrollable content" at bounding box center [183, 163] width 4 height 4
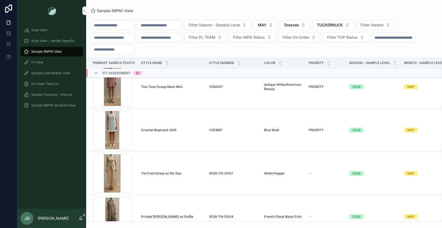
scroll to position [1461, 0]
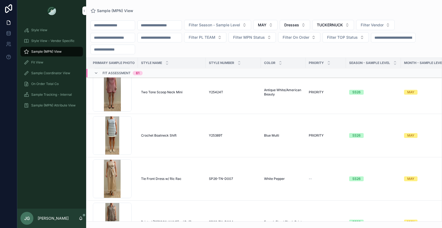
click at [104, 140] on div "Screenshot-2025-09-09-at-5.01.22-PM .png" at bounding box center [112, 135] width 39 height 39
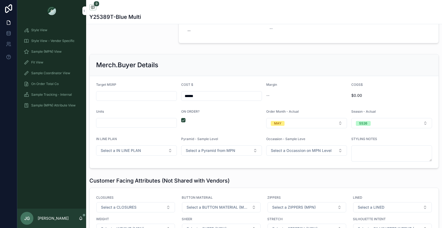
scroll to position [949, 0]
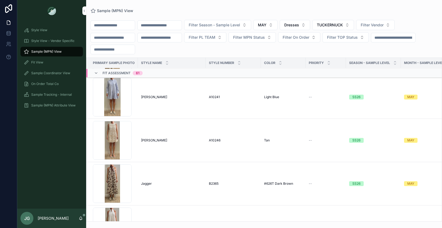
scroll to position [2510, 0]
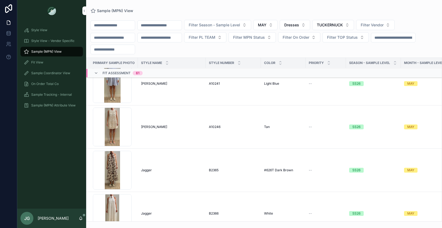
click at [179, 167] on td "Jagger Jagger" at bounding box center [172, 170] width 68 height 43
click at [169, 168] on div "Jagger Jagger" at bounding box center [171, 170] width 61 height 4
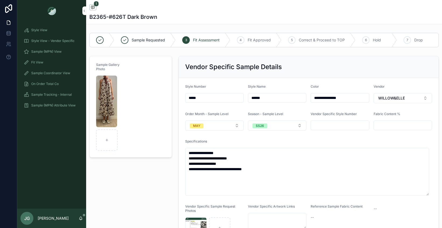
click at [222, 129] on button "MAY" at bounding box center [214, 126] width 58 height 10
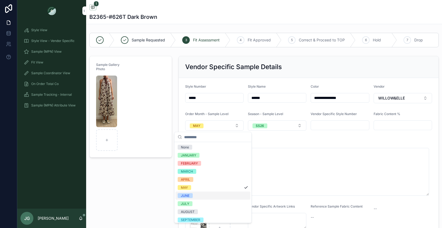
click at [202, 196] on div "JUNE" at bounding box center [213, 196] width 75 height 8
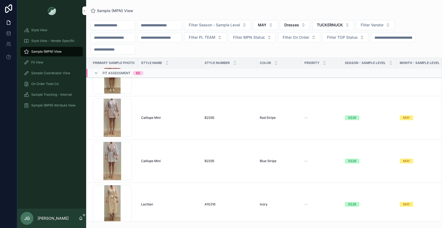
scroll to position [3085, 0]
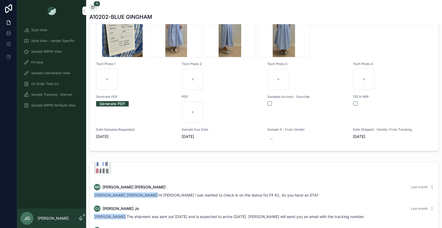
scroll to position [346, 0]
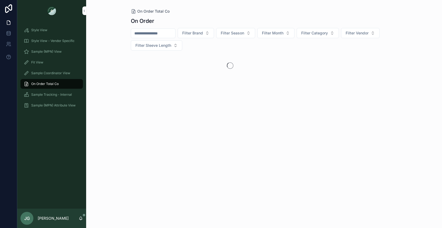
click at [55, 50] on span "Sample (MPN) View" at bounding box center [46, 52] width 30 height 4
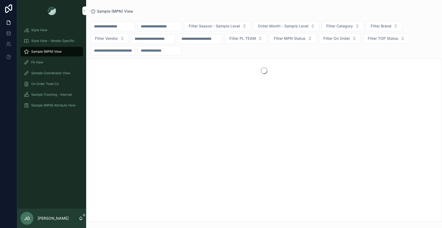
click at [347, 27] on span "Filter Category" at bounding box center [340, 25] width 27 height 5
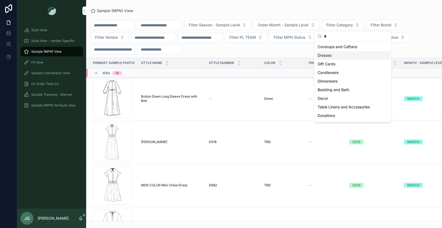
type input "*"
click at [336, 53] on div "Dresses" at bounding box center [353, 55] width 75 height 9
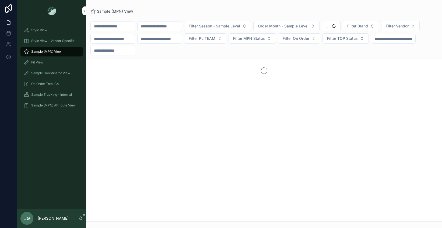
click at [367, 27] on span "Filter Brand" at bounding box center [358, 25] width 21 height 5
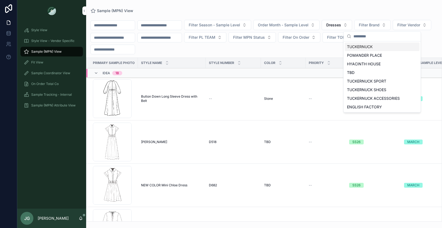
click at [361, 47] on div "TUCKERNUCK" at bounding box center [382, 47] width 75 height 9
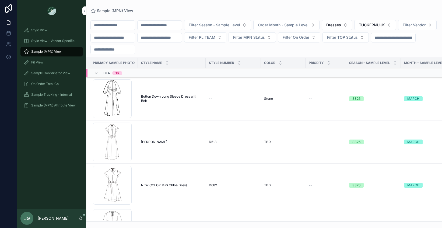
click at [221, 26] on span "Filter Season - Sample Level" at bounding box center [214, 24] width 51 height 5
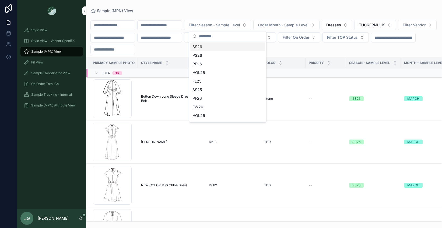
click at [214, 49] on div "SS26" at bounding box center [228, 47] width 75 height 9
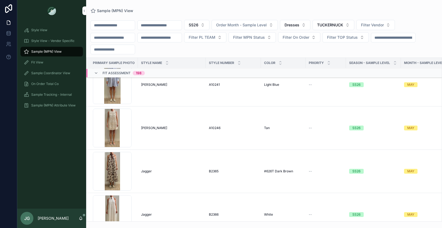
scroll to position [8198, 0]
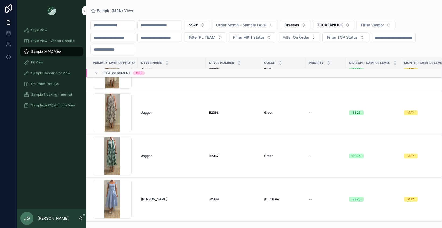
click at [253, 27] on span "Order Month - Sample Level" at bounding box center [241, 24] width 51 height 5
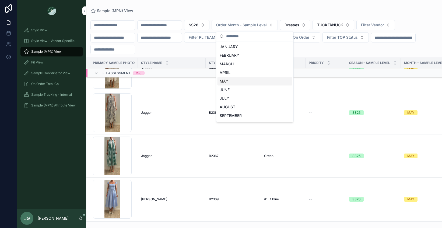
click at [239, 81] on div "MAY" at bounding box center [255, 81] width 75 height 9
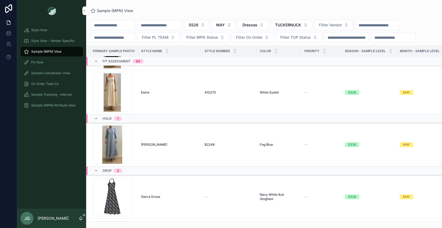
scroll to position [3532, 0]
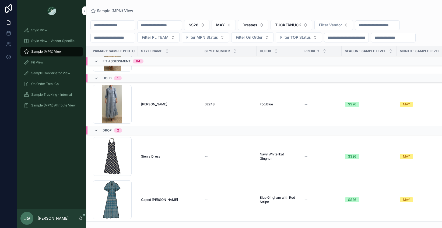
click at [236, 27] on button "MAY" at bounding box center [224, 25] width 24 height 10
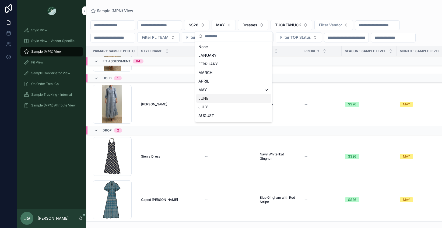
click at [221, 99] on div "JUNE" at bounding box center [233, 98] width 75 height 9
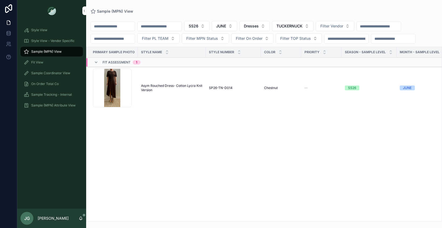
click at [237, 28] on button "JUNE" at bounding box center [225, 26] width 26 height 10
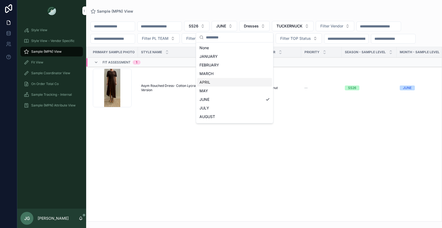
click at [219, 85] on div "APRIL" at bounding box center [235, 82] width 75 height 9
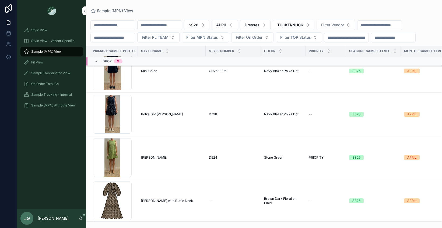
scroll to position [3676, 0]
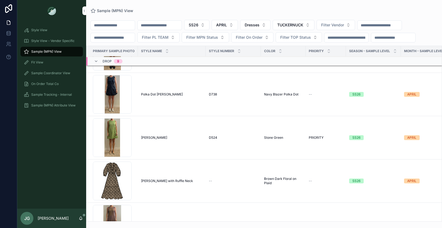
click at [238, 23] on button "APRIL" at bounding box center [225, 25] width 26 height 10
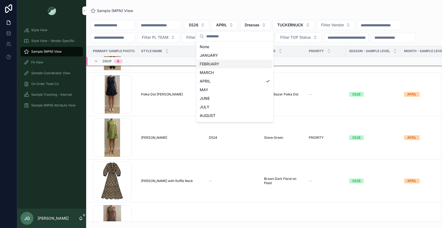
click at [233, 67] on div "FEBRUARY" at bounding box center [235, 64] width 75 height 9
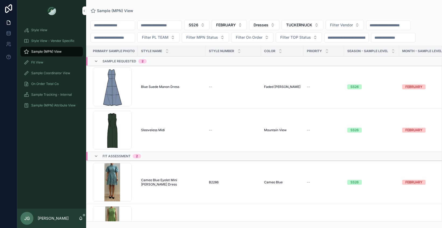
click at [236, 27] on span "FEBRUARY" at bounding box center [226, 24] width 20 height 5
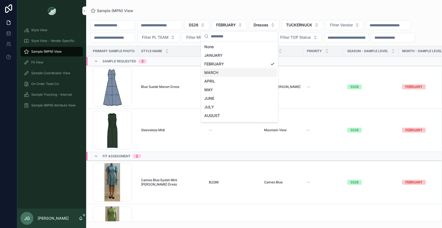
click at [234, 73] on div "MARCH" at bounding box center [239, 72] width 75 height 9
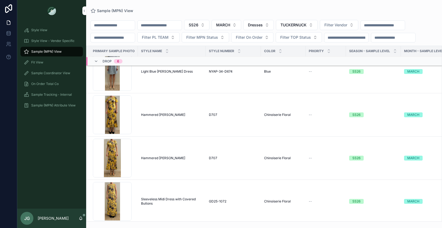
scroll to position [4184, 0]
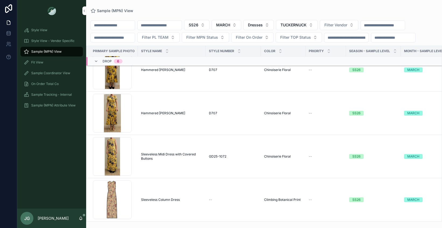
click at [241, 26] on button "MARCH" at bounding box center [227, 25] width 30 height 10
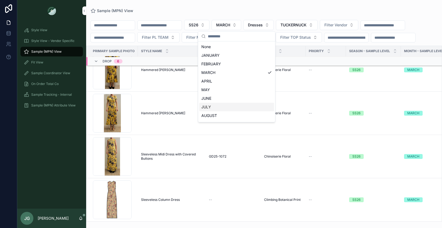
click at [249, 103] on div "JULY" at bounding box center [236, 107] width 75 height 9
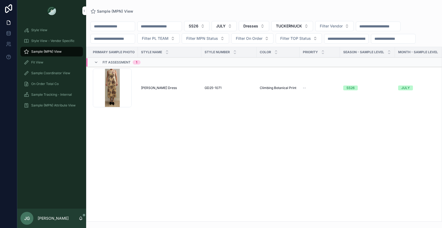
click at [226, 28] on span "JULY" at bounding box center [220, 25] width 9 height 5
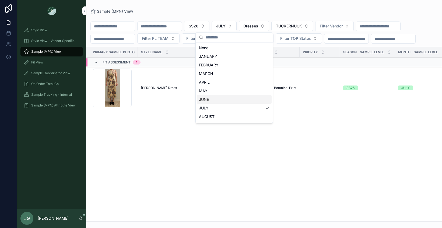
click at [231, 101] on div "JUNE" at bounding box center [234, 99] width 75 height 9
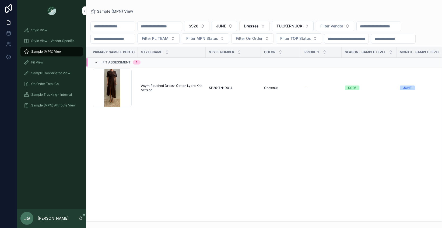
click at [226, 30] on button "JUNE" at bounding box center [225, 26] width 26 height 10
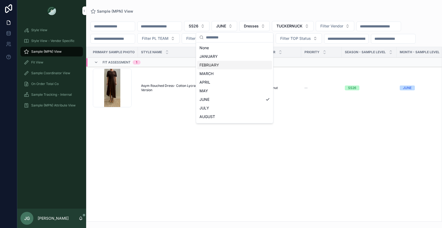
click at [232, 68] on div "FEBRUARY" at bounding box center [235, 65] width 75 height 9
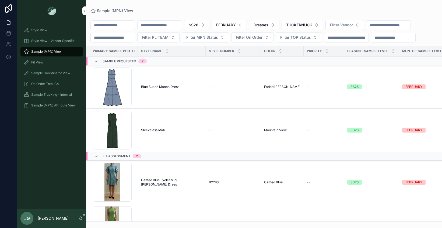
click at [210, 28] on button "SS26" at bounding box center [196, 25] width 25 height 10
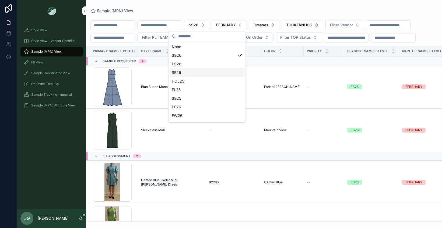
click at [136, 86] on td "manon_faded-denim .png" at bounding box center [111, 86] width 51 height 43
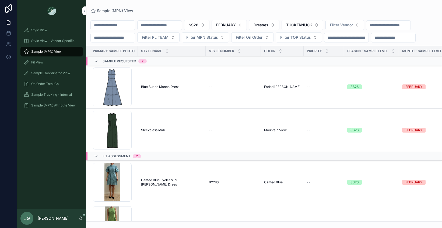
click at [124, 90] on div "manon_faded-denim .png" at bounding box center [112, 87] width 39 height 39
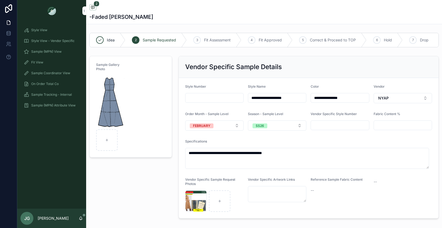
click at [260, 129] on div "SS26" at bounding box center [260, 126] width 8 height 5
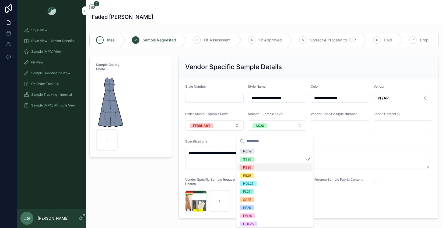
drag, startPoint x: 258, startPoint y: 167, endPoint x: 240, endPoint y: 144, distance: 28.5
click at [258, 167] on div "PS26" at bounding box center [275, 168] width 75 height 8
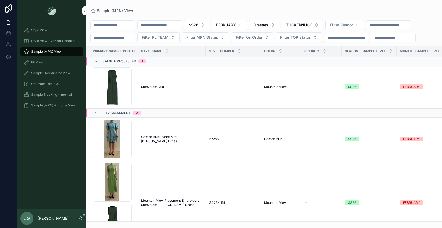
click at [182, 93] on td "Sleeveless Midi Sleeveless Midi" at bounding box center [172, 86] width 68 height 43
click at [162, 89] on span "Sleeveless Midi" at bounding box center [153, 87] width 24 height 4
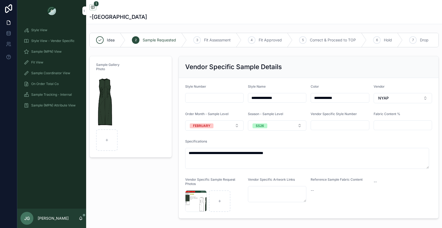
click at [270, 129] on button "SS26" at bounding box center [277, 126] width 58 height 10
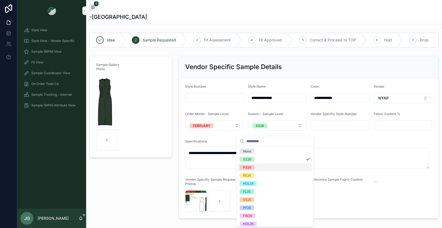
drag, startPoint x: 264, startPoint y: 167, endPoint x: 241, endPoint y: 143, distance: 33.5
click at [264, 167] on div "PS26" at bounding box center [275, 168] width 75 height 8
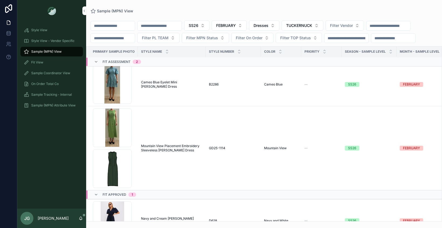
scroll to position [4, 0]
click at [274, 79] on td "Cameo Blue Cameo Blue" at bounding box center [281, 83] width 40 height 43
click at [194, 78] on td "Cameo Blue Eyelet Mini Delaney Dress Cameo Blue Eyelet Mini Delaney Dress" at bounding box center [172, 83] width 68 height 43
click at [151, 91] on td "Cameo Blue Eyelet Mini Delaney Dress Cameo Blue Eyelet Mini Delaney Dress" at bounding box center [172, 83] width 68 height 43
click at [127, 92] on div "Screenshot-2025-09-04-at-2.41.29-PM .png" at bounding box center [112, 84] width 39 height 39
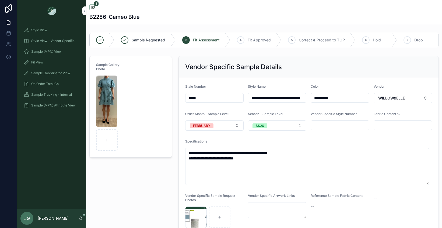
click at [275, 125] on button "SS26" at bounding box center [277, 126] width 58 height 10
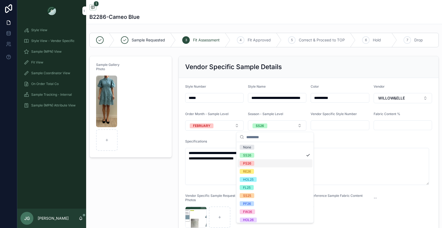
click at [270, 160] on div "PS26" at bounding box center [275, 164] width 75 height 8
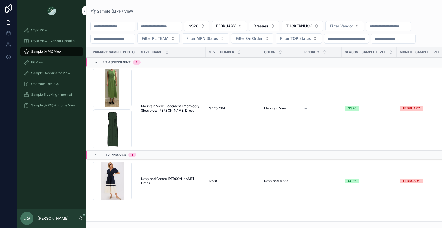
click at [200, 118] on td "Mountain View Placement Embroidery Sleeveless Delaney Dress Mountain View Place…" at bounding box center [172, 109] width 68 height 84
click at [201, 117] on td "Mountain View Placement Embroidery Sleeveless Delaney Dress Mountain View Place…" at bounding box center [172, 109] width 68 height 84
click at [350, 106] on td "SS26" at bounding box center [369, 109] width 55 height 84
click at [152, 107] on span "Mountain View Placement Embroidery Sleeveless Delaney Dress" at bounding box center [171, 108] width 61 height 9
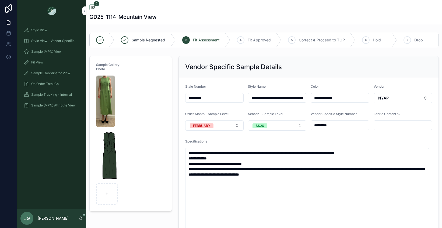
click at [272, 128] on button "SS26" at bounding box center [277, 126] width 58 height 10
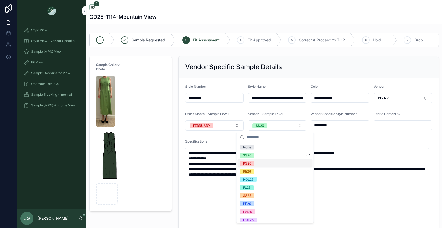
click at [264, 160] on div "PS26" at bounding box center [275, 164] width 75 height 8
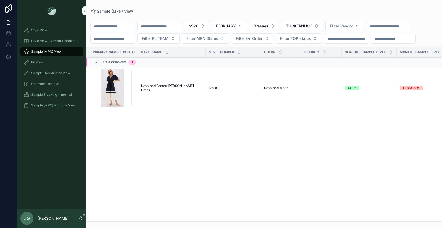
click at [168, 91] on td "Navy and Cream Cotton Mitchell Dress Navy and Cream Cotton Mitchell Dress" at bounding box center [172, 88] width 68 height 43
click at [168, 87] on span "Navy and Cream Cotton Mitchell Dress" at bounding box center [171, 88] width 61 height 9
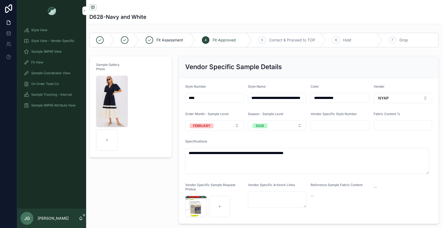
drag, startPoint x: 267, startPoint y: 121, endPoint x: 267, endPoint y: 124, distance: 3.0
click at [267, 121] on button "SS26" at bounding box center [277, 126] width 58 height 10
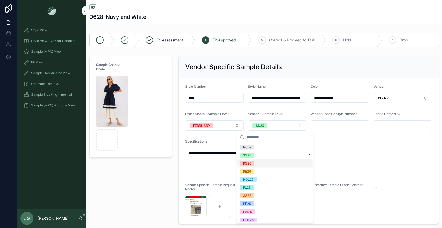
click at [253, 165] on span "PS26" at bounding box center [247, 163] width 15 height 5
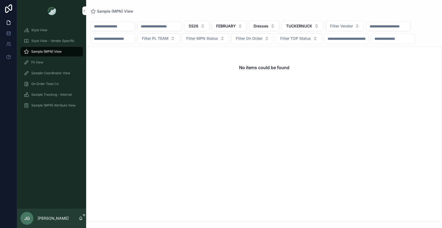
click at [199, 26] on span "SS26" at bounding box center [194, 25] width 10 height 5
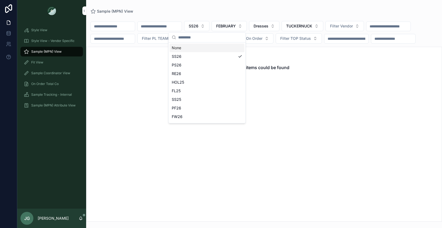
click at [214, 46] on div "None" at bounding box center [207, 48] width 75 height 9
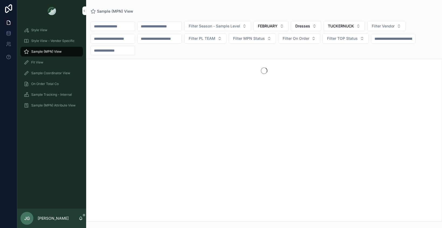
click at [274, 27] on span "FEBRUARY" at bounding box center [268, 25] width 20 height 5
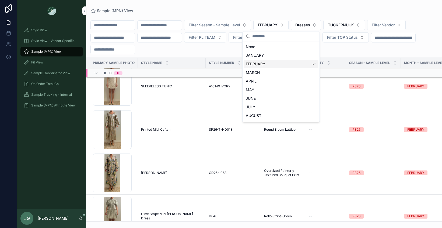
scroll to position [4795, 0]
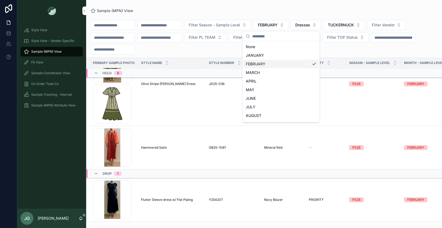
drag, startPoint x: 221, startPoint y: 12, endPoint x: 259, endPoint y: 15, distance: 38.4
click at [221, 12] on div "Sample (MPN) View" at bounding box center [265, 11] width 348 height 4
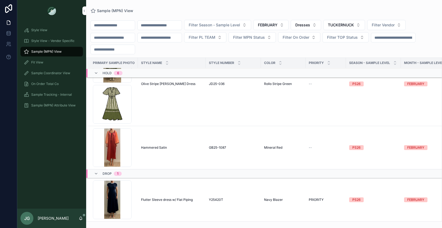
drag, startPoint x: 273, startPoint y: 20, endPoint x: 275, endPoint y: 25, distance: 5.0
click at [273, 20] on button "FEBRUARY" at bounding box center [271, 25] width 35 height 10
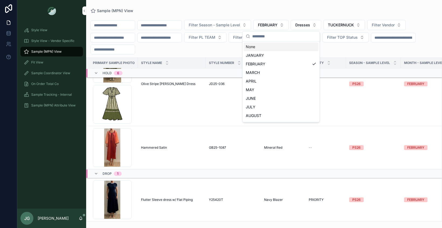
click at [267, 49] on div "None" at bounding box center [281, 47] width 75 height 9
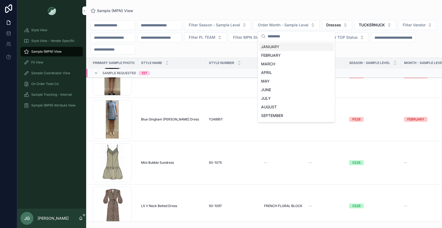
scroll to position [4857, 0]
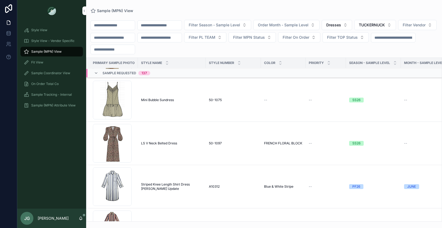
click at [128, 26] on input "scrollable content" at bounding box center [113, 26] width 44 height 8
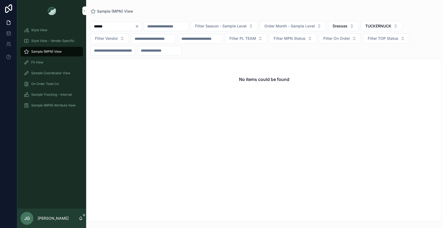
click at [125, 23] on input "******" at bounding box center [113, 27] width 44 height 8
click at [124, 24] on input "******" at bounding box center [113, 27] width 44 height 8
click at [125, 25] on input "******" at bounding box center [113, 27] width 44 height 8
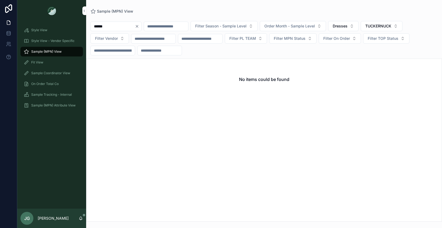
click at [125, 25] on input "******" at bounding box center [113, 27] width 44 height 8
type input "******"
click at [172, 25] on input "scrollable content" at bounding box center [166, 27] width 44 height 8
paste input "******"
type input "******"
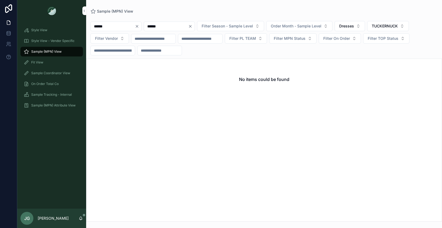
click at [129, 26] on input "******" at bounding box center [113, 27] width 44 height 8
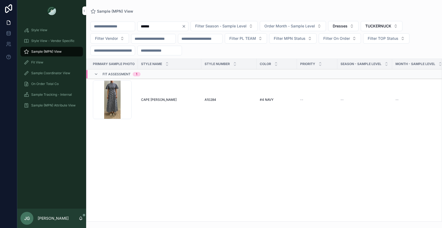
click at [116, 103] on div "Screenshot-2025-09-09-at-4.32.42-PM .png" at bounding box center [112, 100] width 39 height 39
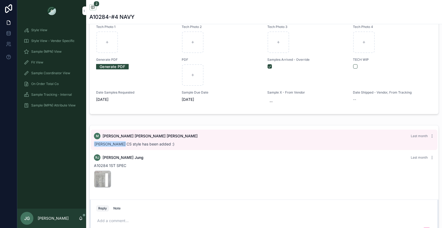
scroll to position [311, 0]
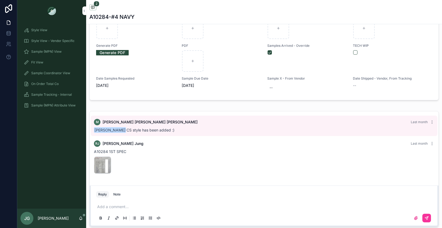
click at [146, 196] on div "Reply Note" at bounding box center [264, 195] width 343 height 9
click at [144, 205] on p "scrollable content" at bounding box center [265, 207] width 336 height 5
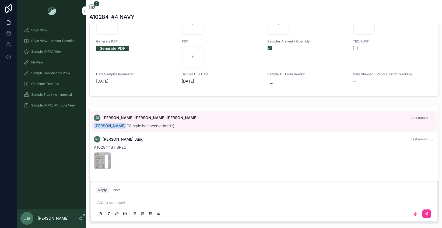
scroll to position [319, 0]
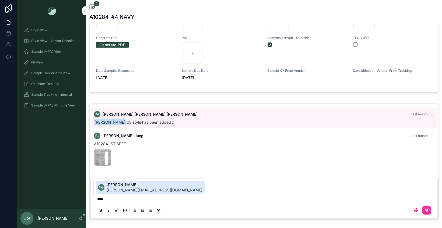
click at [130, 192] on span "ngarcia-farris@tnuck.com" at bounding box center [155, 190] width 96 height 5
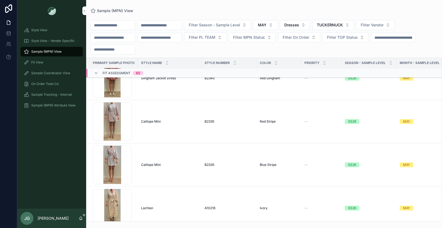
scroll to position [2989, 0]
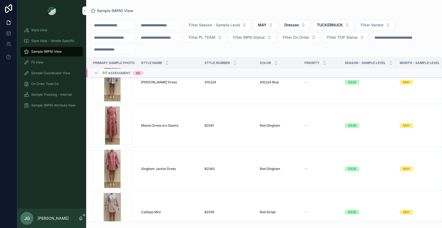
click at [115, 168] on div "Screenshot-2025-08-20-at-9.12.35-AM .png" at bounding box center [112, 169] width 39 height 39
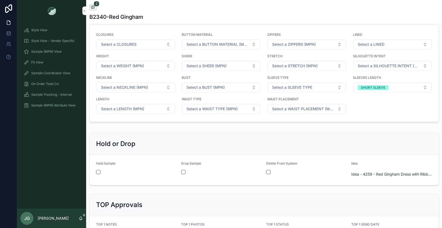
scroll to position [939, 0]
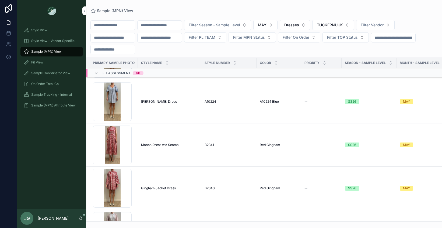
scroll to position [2909, 0]
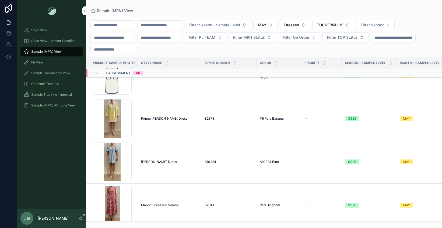
click at [110, 153] on div "Screenshot-2025-08-20-at-9.16.29-AM .png" at bounding box center [112, 162] width 39 height 39
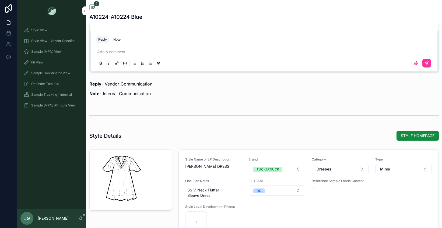
scroll to position [681, 0]
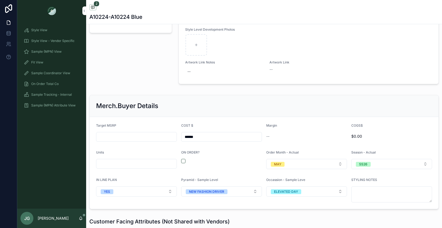
click at [181, 159] on div "ON ORDER?" at bounding box center [221, 160] width 81 height 19
click at [181, 160] on button "scrollable content" at bounding box center [183, 161] width 4 height 4
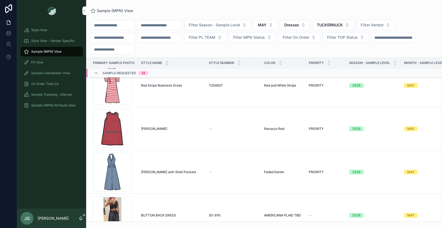
scroll to position [457, 0]
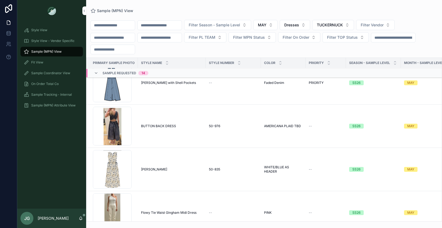
click at [255, 49] on div "Filter Season - Sample Level MAY Dresses TUCKERNUCK Filter Vendor Filter PL TEA…" at bounding box center [264, 37] width 356 height 34
click at [117, 30] on div "Filter Season - Sample Level MAY Dresses TUCKERNUCK Filter Vendor Filter PL TEA…" at bounding box center [264, 37] width 356 height 34
click at [117, 28] on input "scrollable content" at bounding box center [113, 26] width 44 height 8
type input "*****"
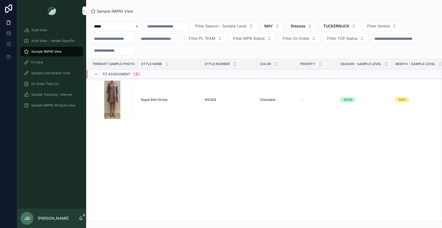
click at [169, 104] on td "Royal Shirt Dress Royal Shirt Dress" at bounding box center [170, 99] width 64 height 43
click at [154, 101] on span "Royal Shirt Dress" at bounding box center [154, 100] width 26 height 4
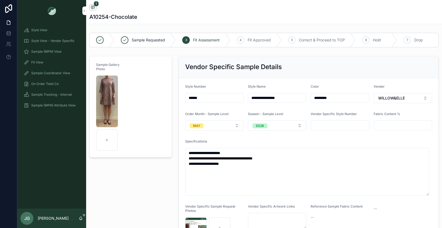
click at [210, 124] on button "MAY" at bounding box center [214, 126] width 58 height 10
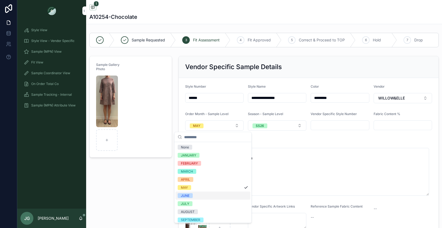
click at [202, 196] on div "JUNE" at bounding box center [213, 196] width 75 height 8
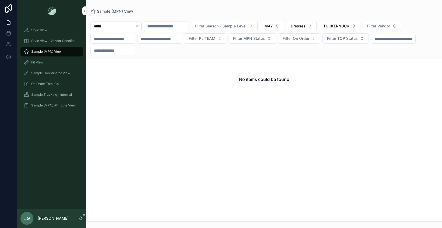
click at [109, 24] on input "*****" at bounding box center [113, 27] width 44 height 8
type input "****"
